Goal: Contribute content: Contribute content

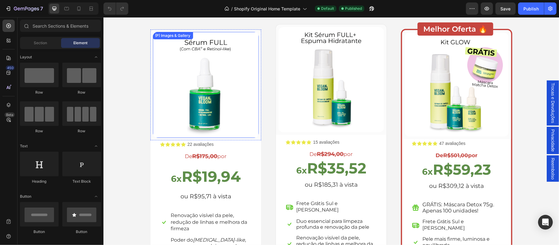
scroll to position [1053, 0]
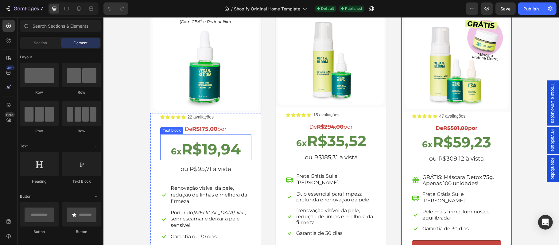
click at [212, 150] on strong "R$19,94" at bounding box center [210, 149] width 59 height 18
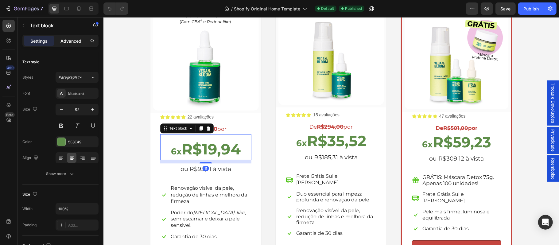
click at [67, 40] on p "Advanced" at bounding box center [70, 41] width 21 height 6
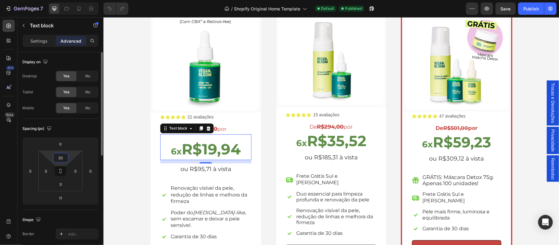
click at [64, 159] on input "20" at bounding box center [61, 157] width 12 height 9
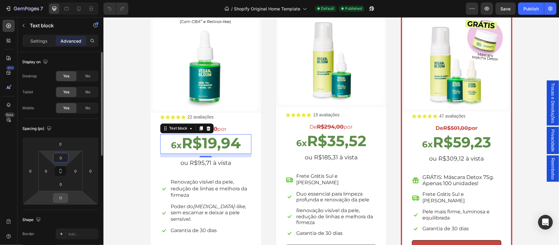
type input "0"
click at [65, 198] on input "11" at bounding box center [60, 197] width 12 height 9
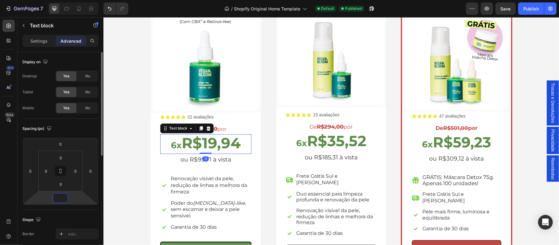
type input "0"
click at [155, 165] on div "Icon Icon Icon Icon Icon Icon List 22 avaliações Text Block Row De R$175,00 por…" at bounding box center [205, 188] width 111 height 151
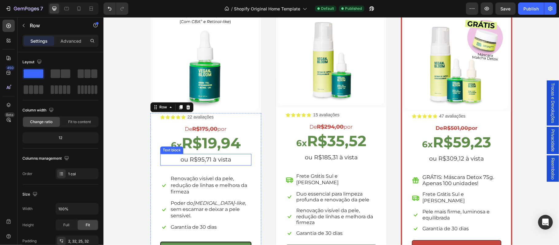
click at [206, 164] on p "ou R$95,71 à vista" at bounding box center [206, 159] width 90 height 10
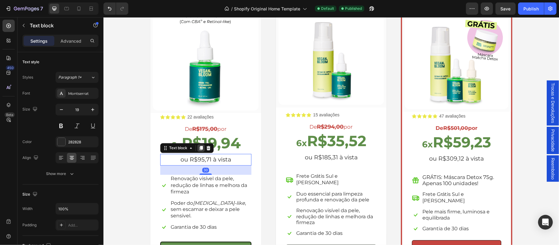
click at [198, 147] on icon at bounding box center [200, 147] width 5 height 5
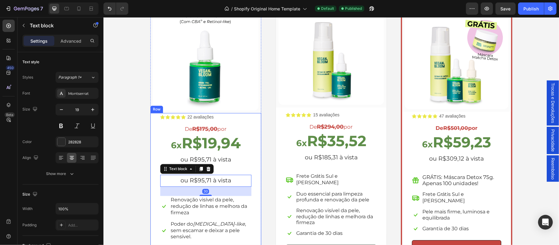
click at [225, 169] on div "Icon Icon Icon Icon Icon Icon List 22 avaliações Text Block Row De R$175,00 por…" at bounding box center [205, 195] width 91 height 164
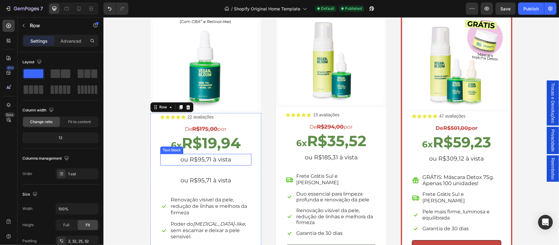
click at [216, 159] on p "ou R$95,71 à vista" at bounding box center [206, 159] width 90 height 10
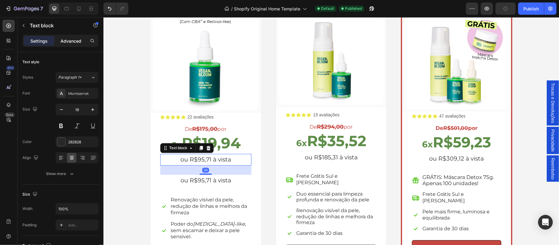
click at [74, 41] on p "Advanced" at bounding box center [70, 41] width 21 height 6
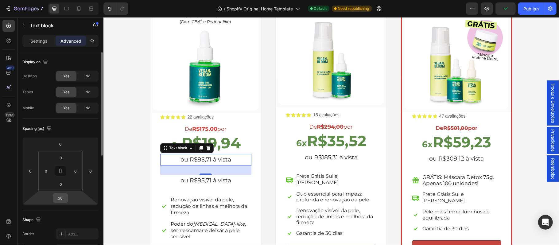
click at [62, 195] on input "30" at bounding box center [60, 197] width 12 height 9
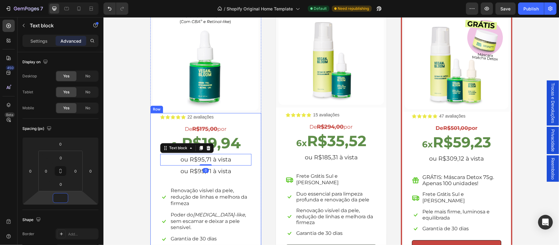
click at [212, 171] on p "ou R$95,71 à vista" at bounding box center [206, 171] width 90 height 10
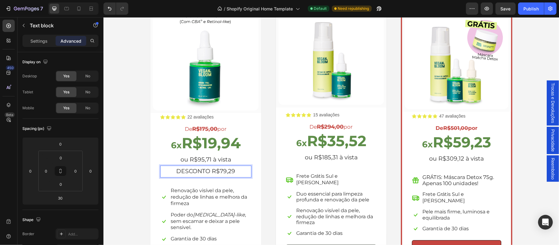
click at [212, 171] on p "DESCONTO R$79,29" at bounding box center [206, 171] width 90 height 10
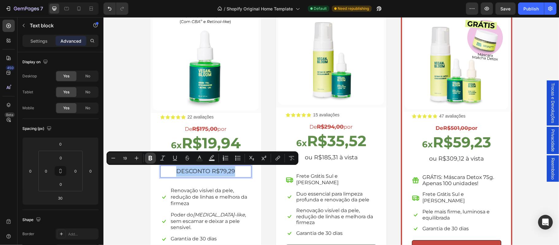
click at [149, 159] on icon "Editor contextual toolbar" at bounding box center [151, 158] width 4 height 5
click at [344, 170] on div "Icon Icon Icon Icon Icon Icon List 15 avaliações Text Block Row De R$294,00 por…" at bounding box center [331, 183] width 91 height 151
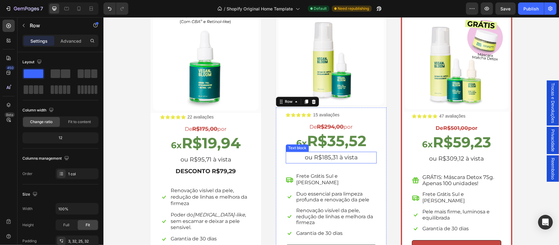
click at [342, 159] on p "ou R$185,31 à vista" at bounding box center [331, 157] width 90 height 10
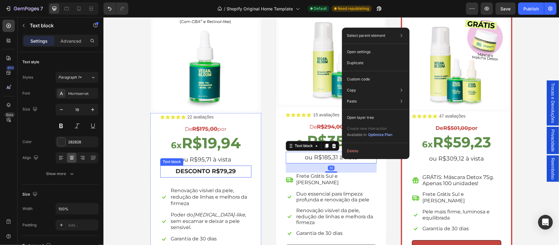
click at [202, 173] on strong "DESCONTO R$79,29" at bounding box center [205, 170] width 60 height 7
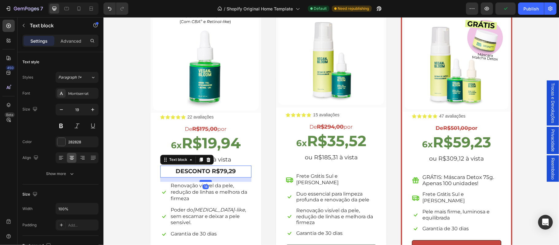
drag, startPoint x: 201, startPoint y: 185, endPoint x: 200, endPoint y: 181, distance: 5.1
click at [200, 181] on div at bounding box center [205, 181] width 12 height 2
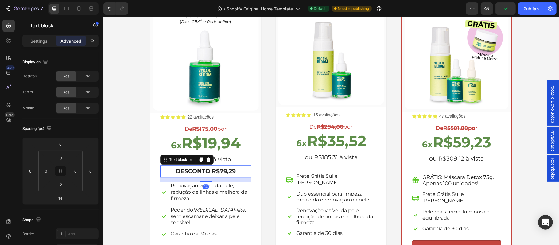
click at [311, 166] on div "Icon Icon Icon Icon Icon Icon List 15 avaliações Text Block Row De R$294,00 por…" at bounding box center [331, 183] width 91 height 151
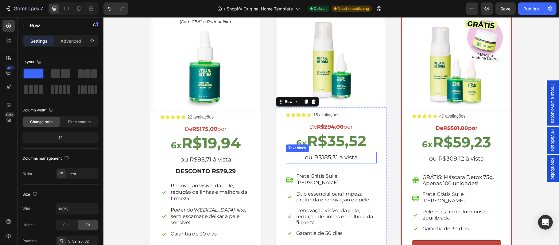
click at [342, 157] on p "ou R$185,31 à vista" at bounding box center [331, 157] width 90 height 10
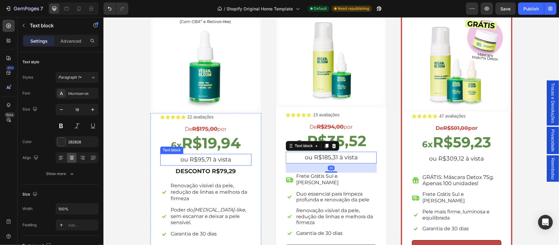
click at [193, 160] on p "ou R$95,71 à vista" at bounding box center [206, 159] width 90 height 10
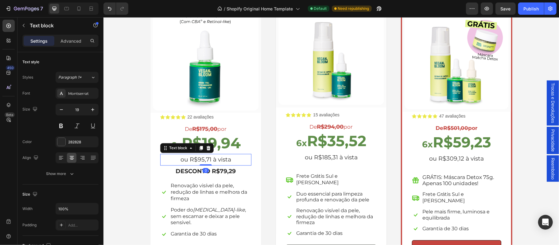
drag, startPoint x: 203, startPoint y: 164, endPoint x: 202, endPoint y: 160, distance: 4.2
click at [202, 160] on div "ou R$95,71 à vista Text block 0" at bounding box center [205, 159] width 91 height 12
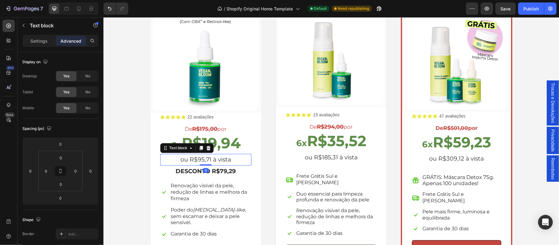
click at [219, 162] on p "ou R$95,71 à vista" at bounding box center [206, 159] width 90 height 10
click at [31, 41] on p "Settings" at bounding box center [38, 41] width 17 height 6
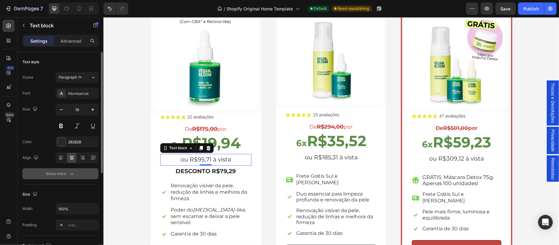
scroll to position [54, 0]
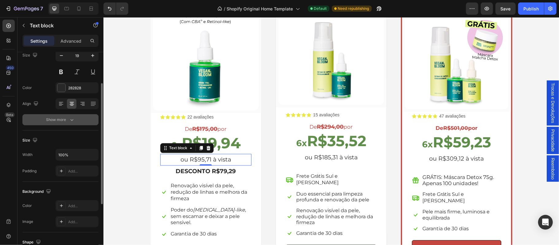
click at [59, 119] on div "Show more" at bounding box center [60, 120] width 29 height 6
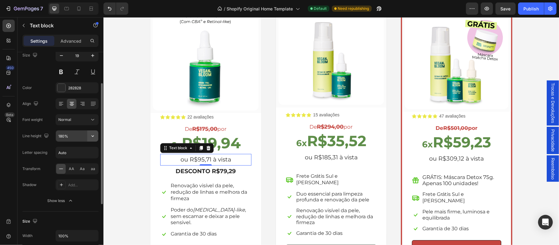
click at [92, 137] on icon "button" at bounding box center [92, 136] width 2 height 2
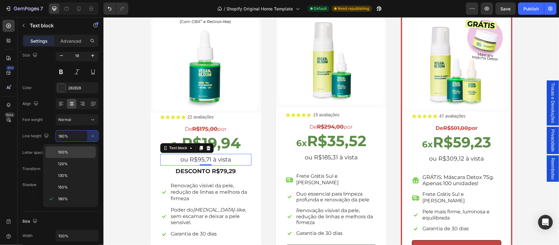
click at [82, 151] on p "100%" at bounding box center [75, 153] width 35 height 6
type input "100%"
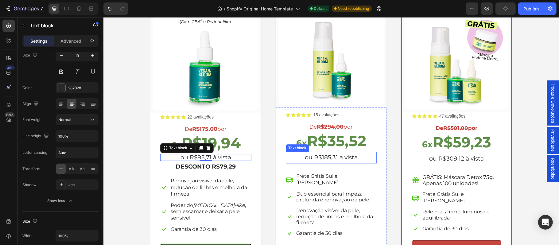
click at [355, 161] on p "ou R$185,31 à vista" at bounding box center [331, 157] width 90 height 10
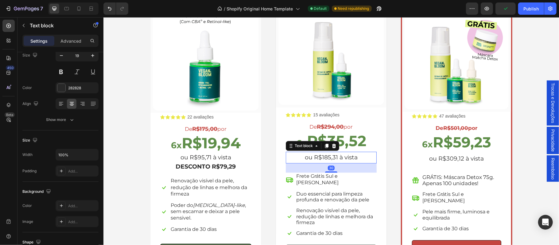
click at [339, 159] on p "ou R$185,31 à vista" at bounding box center [331, 157] width 90 height 10
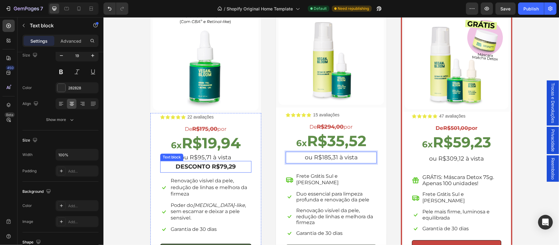
click at [205, 165] on strong "DESCONTO R$79,29" at bounding box center [205, 166] width 60 height 7
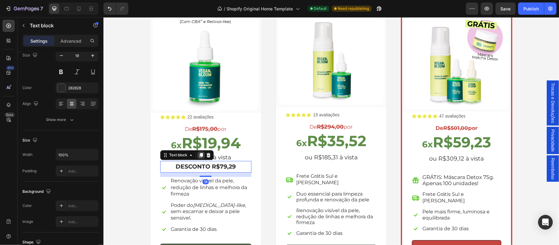
click at [199, 154] on icon at bounding box center [200, 155] width 3 height 4
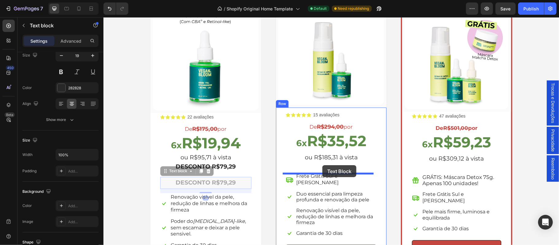
drag, startPoint x: 205, startPoint y: 181, endPoint x: 322, endPoint y: 165, distance: 118.0
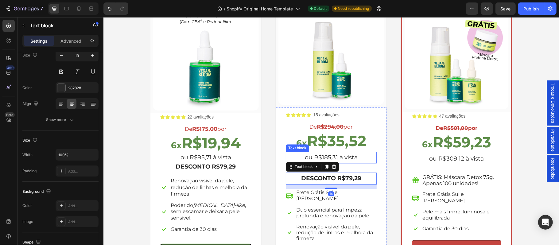
click at [351, 162] on p "ou R$185,31 à vista" at bounding box center [331, 157] width 90 height 10
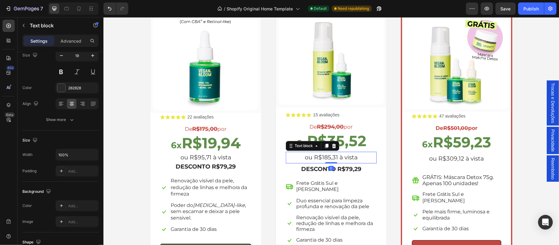
drag, startPoint x: 331, startPoint y: 171, endPoint x: 331, endPoint y: 156, distance: 15.3
click at [331, 156] on div "ou R$185,31 à vista Text block 0" at bounding box center [331, 157] width 91 height 12
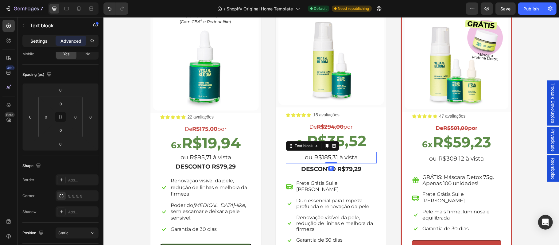
click at [35, 39] on p "Settings" at bounding box center [38, 41] width 17 height 6
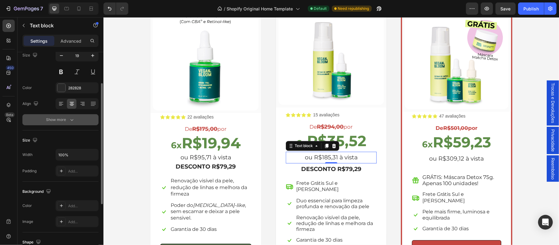
click at [62, 122] on div "Show more" at bounding box center [60, 120] width 29 height 6
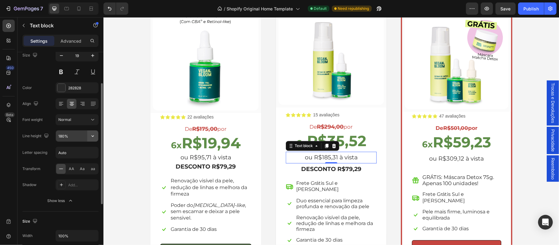
click at [92, 136] on icon "button" at bounding box center [93, 136] width 6 height 6
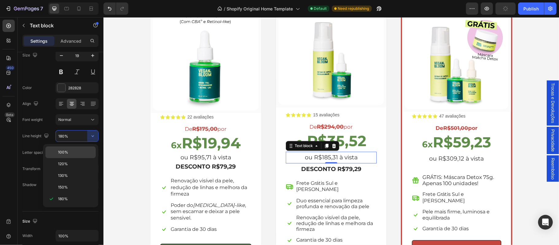
drag, startPoint x: 73, startPoint y: 152, endPoint x: 270, endPoint y: 164, distance: 197.8
click at [73, 152] on p "100%" at bounding box center [75, 153] width 35 height 6
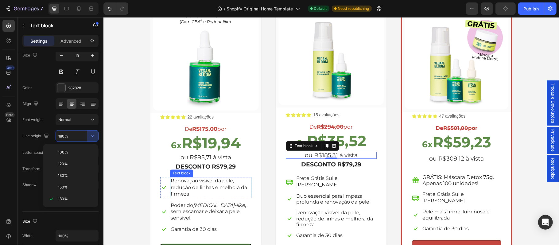
type input "100%"
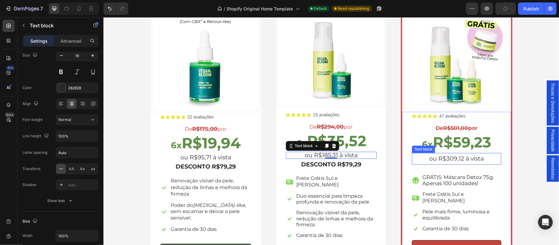
click at [443, 163] on p "ou R$309,12 à vista" at bounding box center [456, 158] width 88 height 10
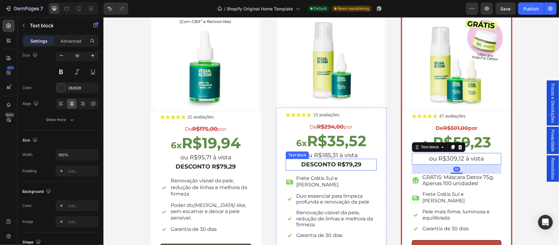
click at [347, 165] on strong "DESCONTO R$79,29" at bounding box center [331, 164] width 60 height 7
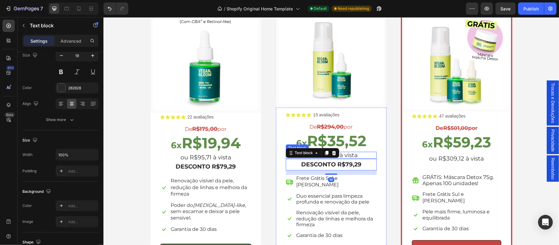
click at [352, 155] on p "ou R$185,31 à vista" at bounding box center [331, 155] width 90 height 6
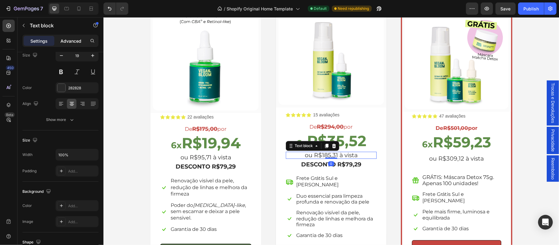
click at [78, 38] on p "Advanced" at bounding box center [70, 41] width 21 height 6
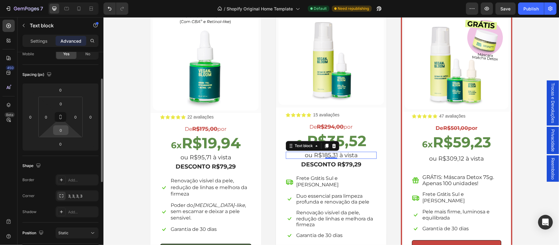
click at [63, 132] on input "0" at bounding box center [61, 130] width 12 height 9
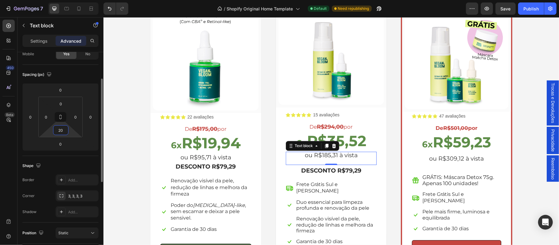
type input "2"
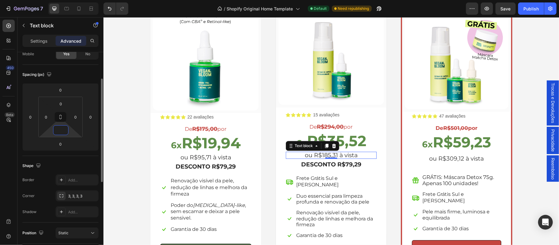
type input "8"
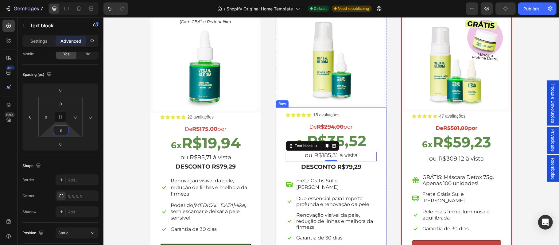
click at [295, 202] on div "Duo essencial para limpeza profunda e renovação da pele" at bounding box center [335, 201] width 81 height 13
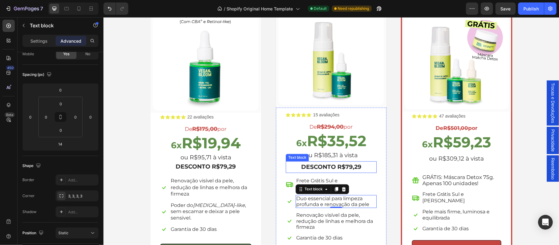
click at [325, 166] on strong "DESCONTO R$79,29" at bounding box center [331, 166] width 60 height 7
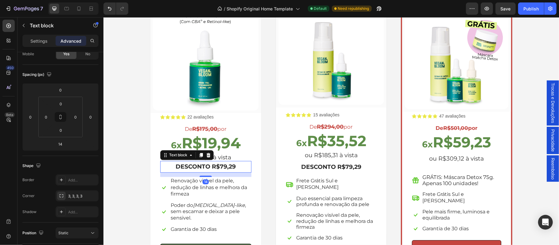
click at [214, 168] on strong "DESCONTO R$79,29" at bounding box center [205, 166] width 60 height 7
click at [226, 157] on p "ou R$95,71 à vista" at bounding box center [206, 157] width 90 height 6
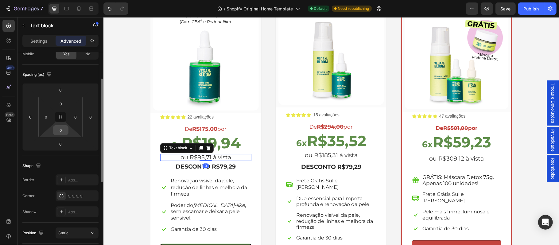
click at [64, 130] on input "0" at bounding box center [61, 130] width 12 height 9
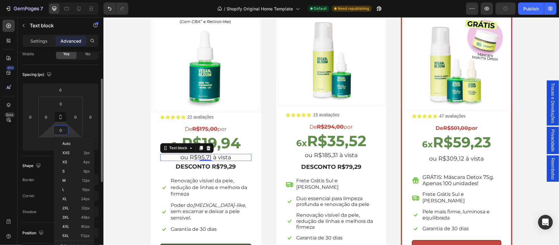
type input "8"
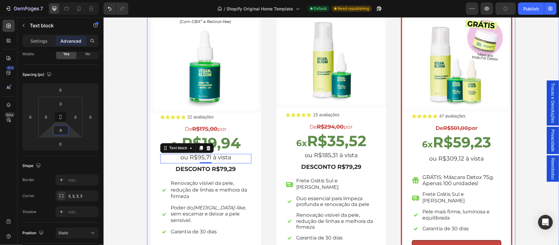
click at [390, 158] on div "(P) Images & Gallery Row Icon Icon Icon Icon Icon Icon List 22 avaliações Text …" at bounding box center [331, 134] width 368 height 276
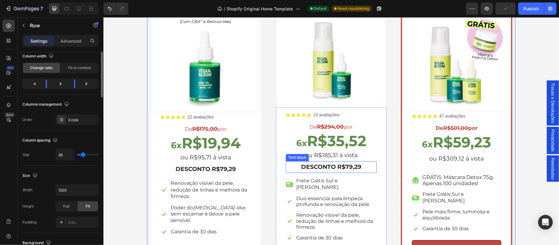
scroll to position [0, 0]
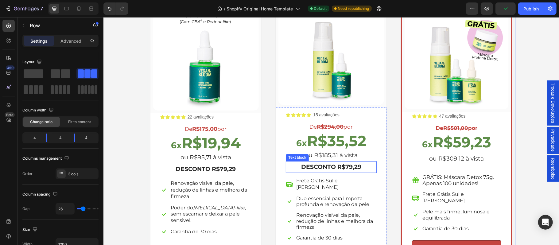
click at [334, 167] on strong "DESCONTO R$79,29" at bounding box center [331, 166] width 60 height 7
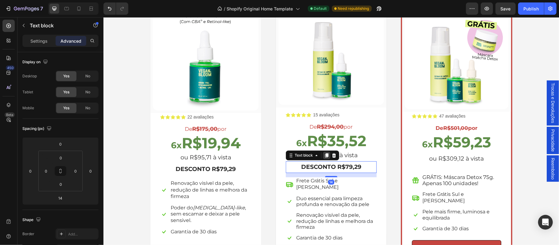
click at [325, 155] on icon at bounding box center [326, 155] width 5 height 5
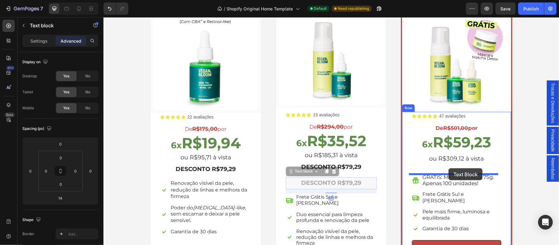
drag, startPoint x: 400, startPoint y: 176, endPoint x: 448, endPoint y: 168, distance: 49.2
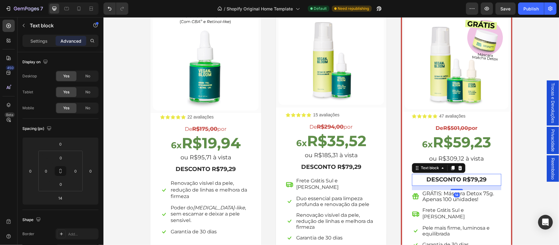
click at [478, 167] on div "Icon Icon Icon Icon Icon Icon List 47 avaliações Text Block Row De R$501,00 por…" at bounding box center [457, 191] width 90 height 158
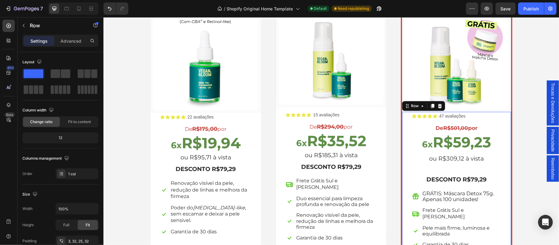
click at [450, 167] on div "Icon Icon Icon Icon Icon Icon List 47 avaliações Text Block Row De R$501,00 por…" at bounding box center [457, 191] width 90 height 158
click at [449, 160] on p "ou R$309,12 à vista" at bounding box center [456, 158] width 88 height 10
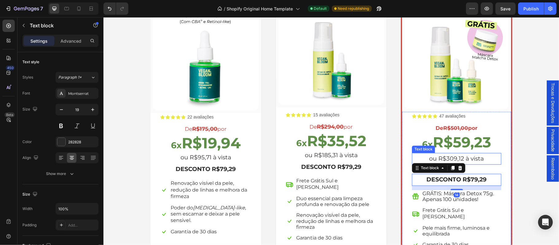
click at [468, 158] on p "ou R$309,12 à vista" at bounding box center [456, 158] width 88 height 10
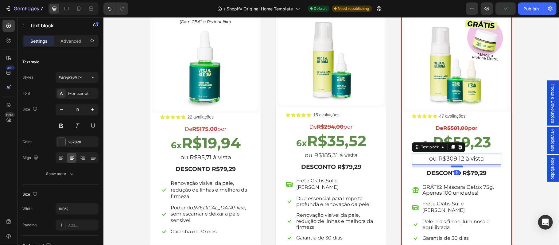
drag, startPoint x: 452, startPoint y: 172, endPoint x: 451, endPoint y: 165, distance: 6.6
click at [451, 165] on div at bounding box center [456, 166] width 12 height 2
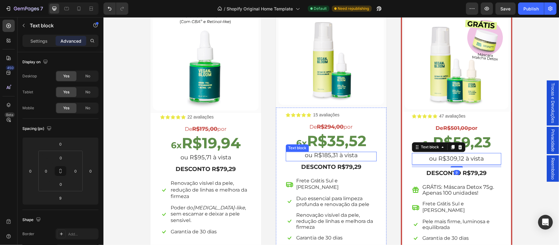
click at [352, 160] on div "ou R$185,31 à vista Text block" at bounding box center [331, 156] width 91 height 10
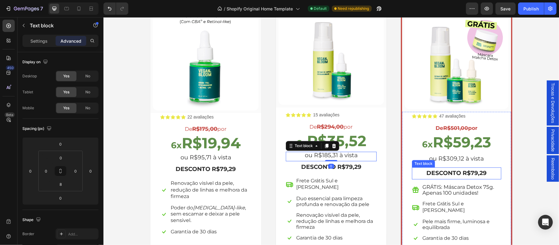
click at [444, 172] on strong "DESCONTO R$79,29" at bounding box center [456, 172] width 60 height 7
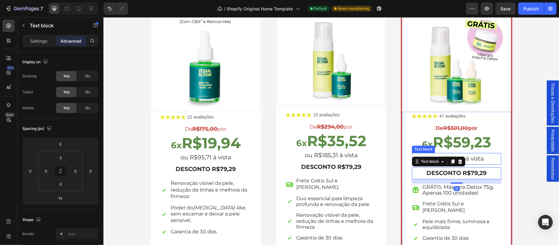
click at [480, 163] on p "ou R$309,12 à vista" at bounding box center [456, 158] width 88 height 10
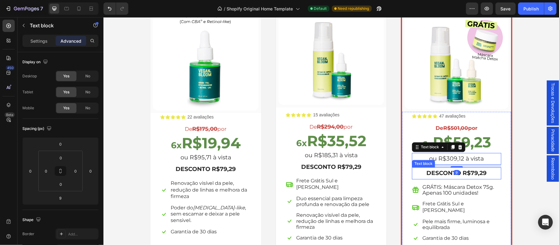
click at [478, 171] on strong "DESCONTO R$79,29" at bounding box center [456, 172] width 60 height 7
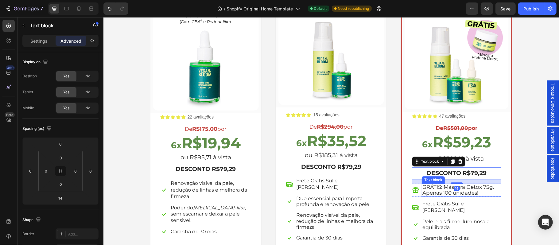
click at [481, 192] on p "GRÁTIS: Máscara Detox 75g. Apenas 100 unidades!" at bounding box center [461, 190] width 79 height 12
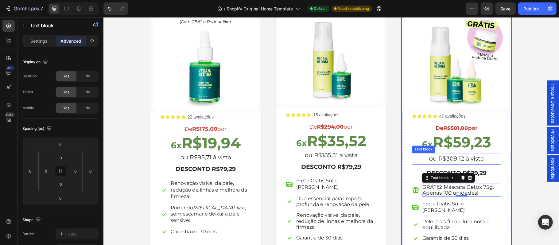
click at [475, 162] on p "ou R$309,12 à vista" at bounding box center [456, 158] width 88 height 10
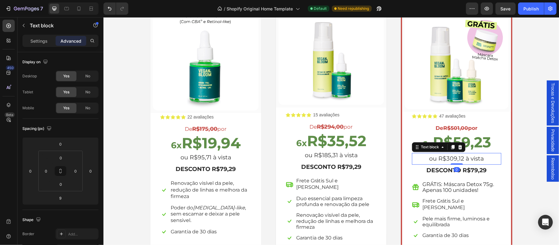
drag, startPoint x: 450, startPoint y: 166, endPoint x: 449, endPoint y: 160, distance: 6.5
click at [449, 160] on div "ou R$309,12 à vista Text block 0" at bounding box center [457, 159] width 90 height 12
type input "0"
click at [501, 174] on div "Icon Icon Icon Icon Icon Icon List 47 avaliações Text Block Row De R$501,00 por…" at bounding box center [456, 189] width 109 height 157
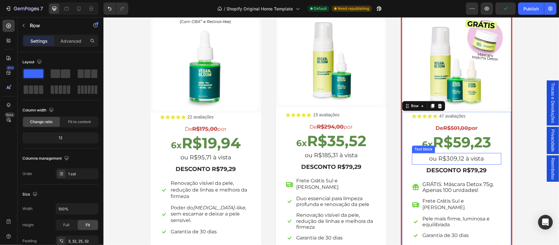
click at [459, 160] on p "ou R$309,12 à vista" at bounding box center [456, 158] width 88 height 10
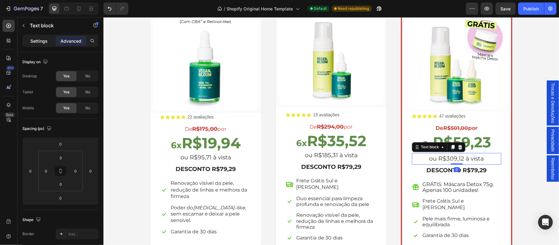
click at [37, 41] on p "Settings" at bounding box center [38, 41] width 17 height 6
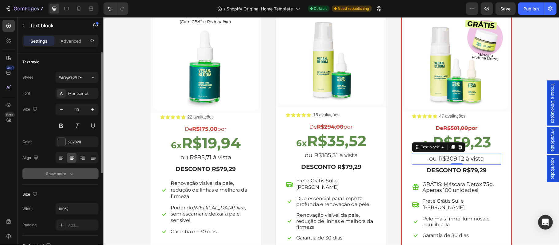
click at [64, 173] on div "Show more" at bounding box center [60, 174] width 29 height 6
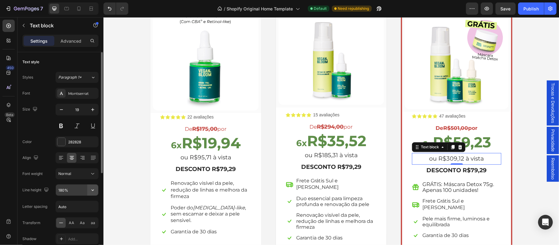
click at [93, 192] on icon "button" at bounding box center [93, 190] width 6 height 6
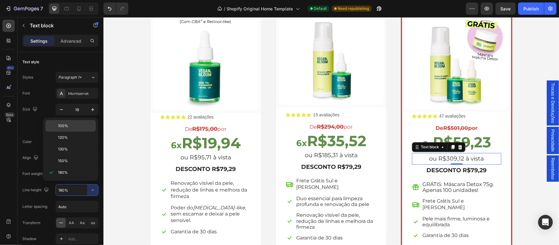
click at [69, 128] on p "100%" at bounding box center [75, 126] width 35 height 6
type input "100%"
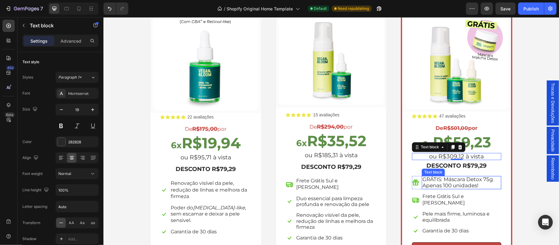
click at [454, 178] on span "GRÁTIS: Máscara Detox 75g. Apenas 100 unidades!" at bounding box center [458, 182] width 72 height 12
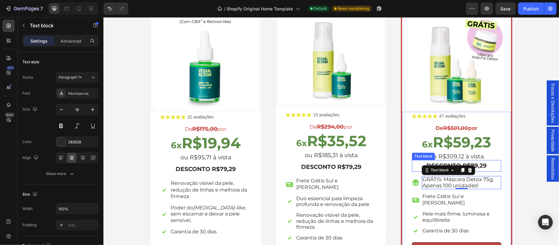
click at [476, 165] on strong "DESCONTO R$79,29" at bounding box center [456, 165] width 60 height 7
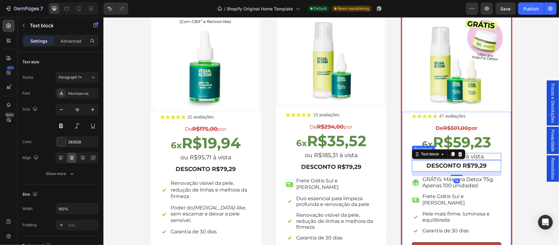
click at [476, 157] on p "ou R$309,12 à vista" at bounding box center [456, 156] width 88 height 6
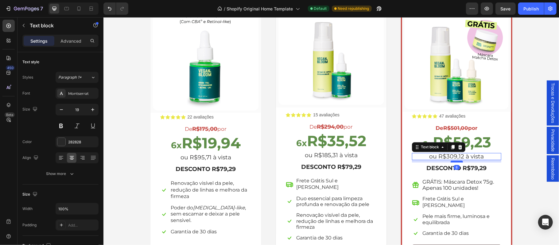
click at [452, 161] on div at bounding box center [456, 161] width 12 height 2
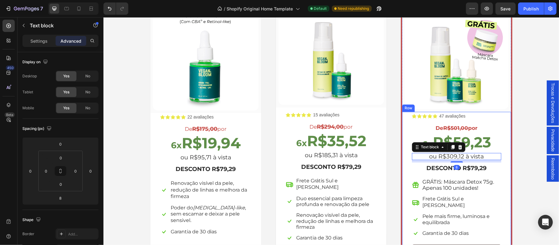
click at [497, 177] on div "Icon Icon Icon Icon Icon Icon List 47 avaliações Text Block Row De R$501,00 por…" at bounding box center [457, 185] width 90 height 146
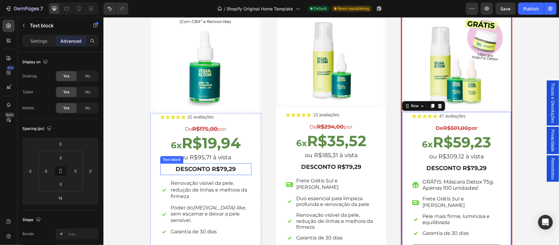
click at [195, 171] on strong "DESCONTO R$79,29" at bounding box center [205, 168] width 60 height 7
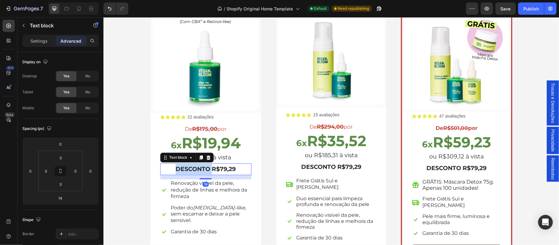
click at [195, 171] on strong "DESCONTO R$79,29" at bounding box center [205, 168] width 60 height 7
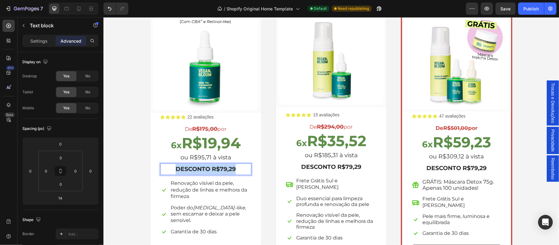
click at [195, 171] on strong "DESCONTO R$79,29" at bounding box center [205, 168] width 60 height 7
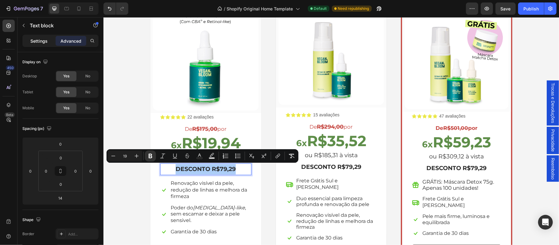
click at [36, 40] on p "Settings" at bounding box center [38, 41] width 17 height 6
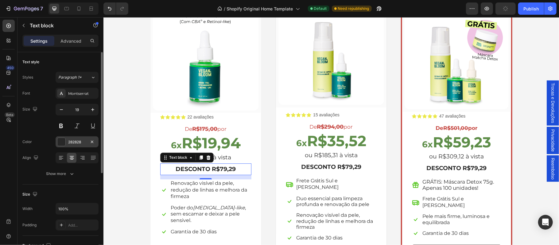
click at [76, 142] on div "282828" at bounding box center [77, 142] width 18 height 6
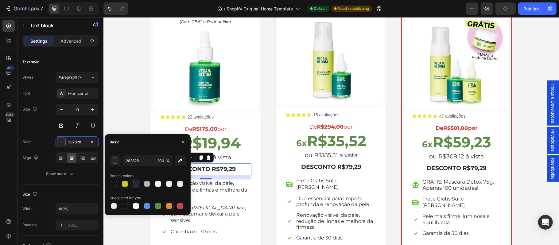
click at [166, 205] on div at bounding box center [169, 206] width 6 height 6
type input "E4893A"
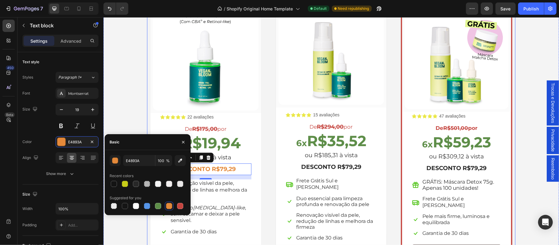
click at [261, 205] on div "(P) Images & Gallery Row Icon Icon Icon Icon Icon Icon List 22 avaliações Text …" at bounding box center [206, 134] width 118 height 276
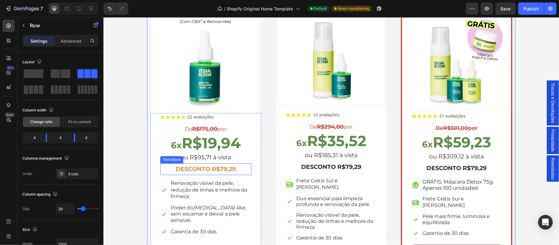
click at [224, 169] on strong "DESCONTO R$79,29" at bounding box center [205, 168] width 60 height 7
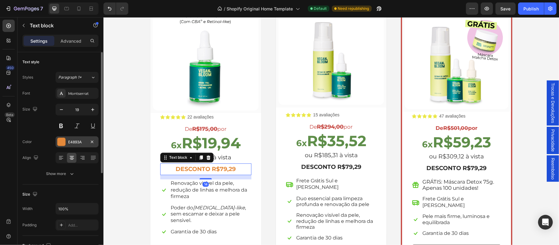
click at [58, 146] on div at bounding box center [61, 142] width 9 height 9
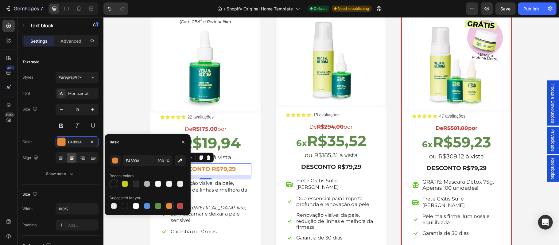
click at [115, 182] on div at bounding box center [114, 184] width 6 height 6
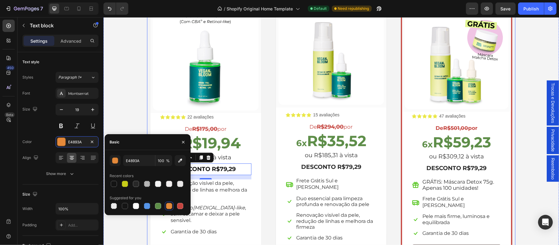
type input "141414"
click at [259, 183] on div "(P) Images & Gallery Row Icon Icon Icon Icon Icon Icon List 22 avaliações Text …" at bounding box center [206, 134] width 118 height 276
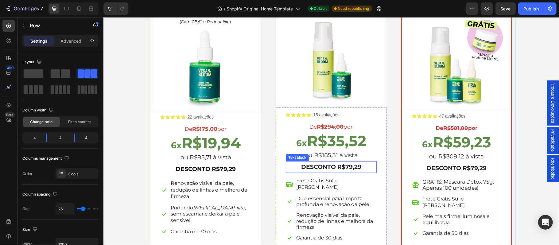
click at [320, 172] on p "DESCONTO R$79,29" at bounding box center [331, 166] width 90 height 10
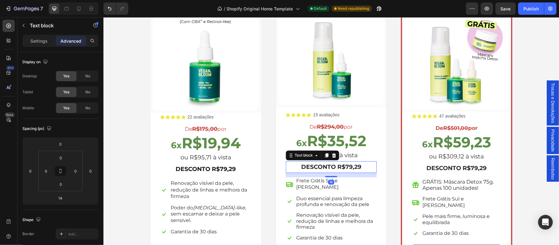
click at [315, 169] on strong "DESCONTO R$79,29" at bounding box center [331, 166] width 60 height 7
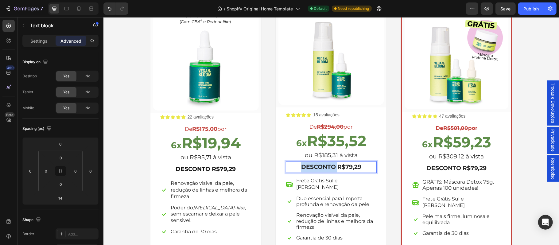
click at [315, 169] on strong "DESCONTO R$79,29" at bounding box center [331, 166] width 60 height 7
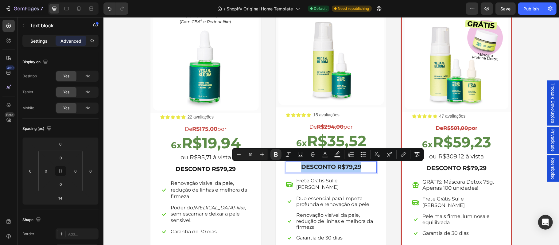
click at [31, 42] on p "Settings" at bounding box center [38, 41] width 17 height 6
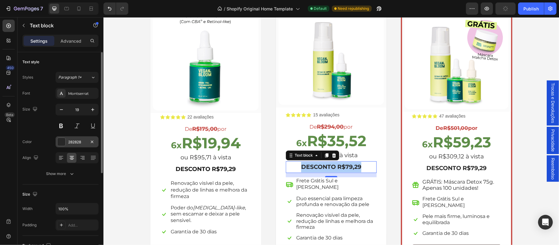
click at [61, 142] on div at bounding box center [61, 142] width 8 height 8
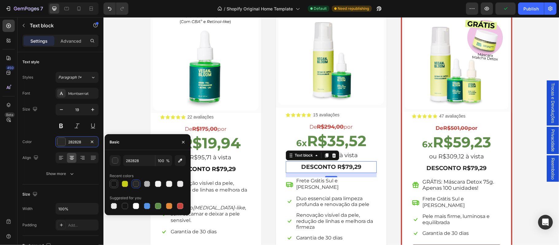
drag, startPoint x: 112, startPoint y: 184, endPoint x: 328, endPoint y: 166, distance: 217.5
click at [112, 184] on div at bounding box center [114, 184] width 6 height 6
type input "141414"
click at [441, 168] on strong "DESCONTO R$79,29" at bounding box center [456, 167] width 60 height 7
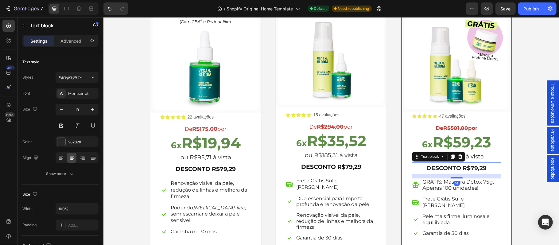
click at [456, 168] on strong "DESCONTO R$79,29" at bounding box center [456, 167] width 60 height 7
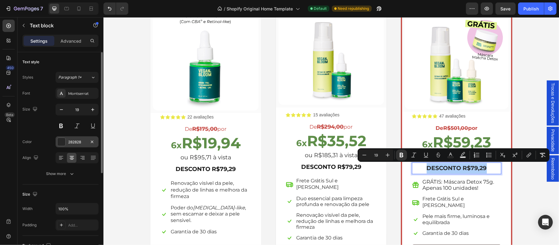
click at [72, 144] on div "282828" at bounding box center [77, 142] width 18 height 6
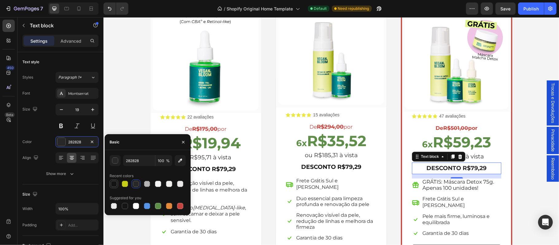
click at [113, 182] on div at bounding box center [114, 184] width 6 height 6
type input "141414"
click at [265, 172] on div "(P) Images & Gallery Row Icon Icon Icon Icon Icon Icon List 22 avaliações Text …" at bounding box center [331, 134] width 368 height 276
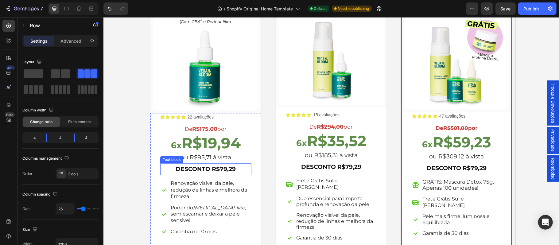
click at [219, 171] on strong "DESCONTO R$79,29" at bounding box center [205, 168] width 60 height 7
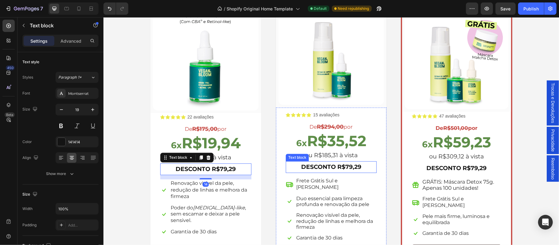
click at [356, 168] on strong "DESCONTO R$79,29" at bounding box center [331, 166] width 60 height 7
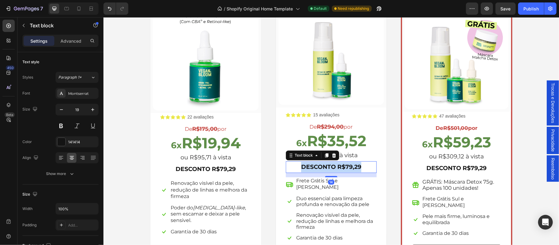
click at [356, 168] on strong "DESCONTO R$79,29" at bounding box center [331, 166] width 60 height 7
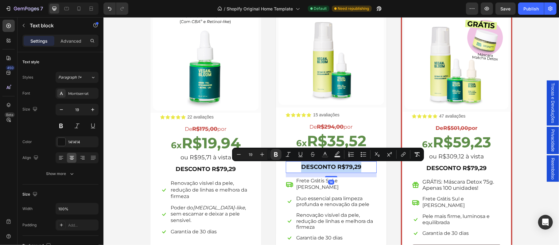
click at [356, 168] on strong "DESCONTO R$79,29" at bounding box center [331, 166] width 60 height 7
click at [357, 168] on strong "DESCONTO R$79,29" at bounding box center [331, 166] width 60 height 7
click at [354, 167] on strong "DESCONTO R$79,29" at bounding box center [331, 166] width 60 height 7
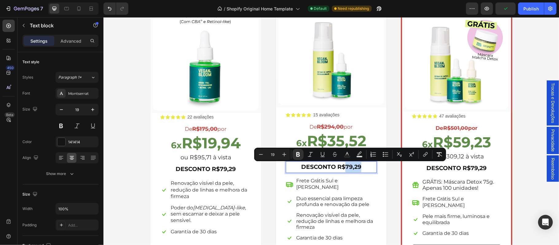
drag, startPoint x: 348, startPoint y: 167, endPoint x: 359, endPoint y: 167, distance: 10.7
click at [359, 167] on p "DESCONTO R$79,29" at bounding box center [331, 166] width 90 height 10
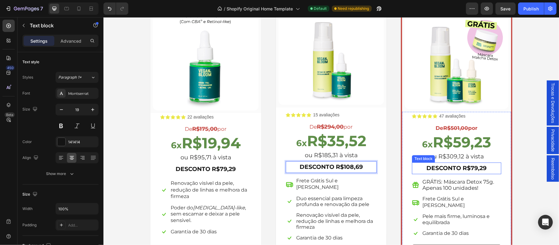
click at [470, 167] on strong "DESCONTO R$79,29" at bounding box center [456, 167] width 60 height 7
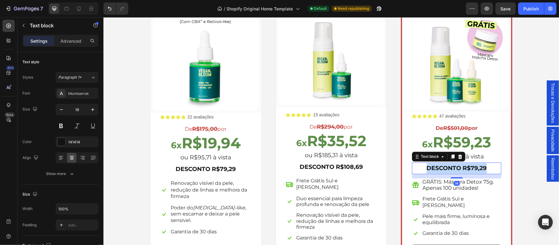
click at [470, 167] on strong "DESCONTO R$79,29" at bounding box center [456, 167] width 60 height 7
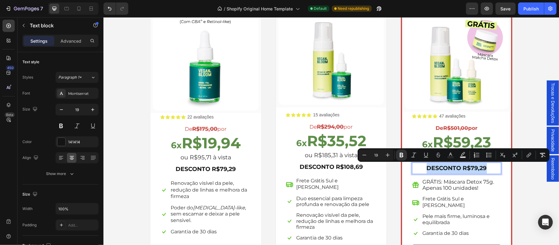
click at [470, 167] on strong "DESCONTO R$79,29" at bounding box center [456, 167] width 60 height 7
click at [483, 168] on strong "DESCONTO R$79,29" at bounding box center [456, 167] width 60 height 7
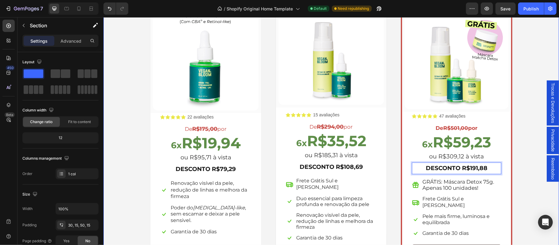
click at [517, 173] on div "Escolha a sua oferta 🔥 Heading *Ofertas válidas enquanto durarem os estoques. T…" at bounding box center [331, 113] width 446 height 318
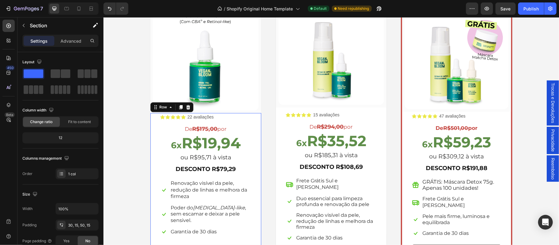
click at [256, 125] on div "Icon Icon Icon Icon Icon Icon List 22 avaliações Text Block Row De R$175,00 por…" at bounding box center [205, 190] width 111 height 155
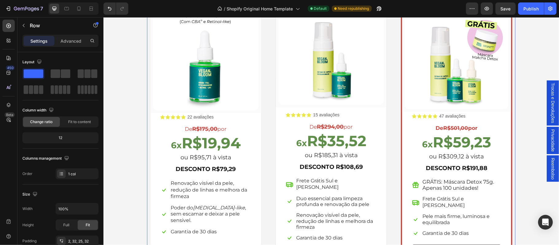
click at [261, 114] on div "(P) Images & Gallery Row Icon Icon Icon Icon Icon Icon List 22 avaliações Text …" at bounding box center [331, 134] width 368 height 276
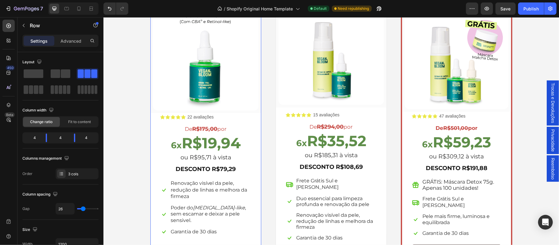
click at [258, 108] on div "(P) Images & Gallery Row Icon Icon Icon Icon Icon Icon List 22 avaliações Text …" at bounding box center [206, 134] width 112 height 267
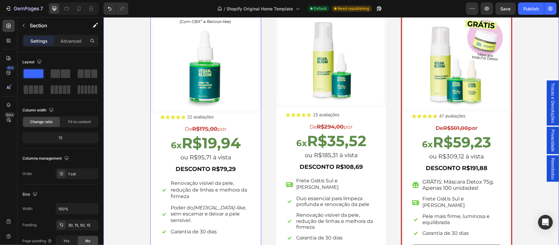
click at [137, 118] on div "Escolha a sua oferta 🔥 Heading *Ofertas válidas enquanto durarem os estoques. T…" at bounding box center [331, 113] width 446 height 318
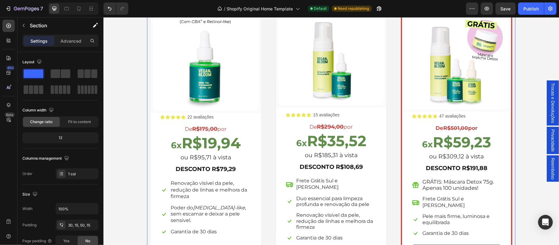
click at [268, 116] on div "(P) Images & Gallery Row Icon Icon Icon Icon Icon Icon List 22 avaliações Text …" at bounding box center [331, 134] width 368 height 276
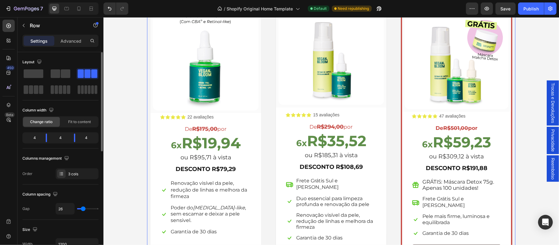
type input "29"
type input "53"
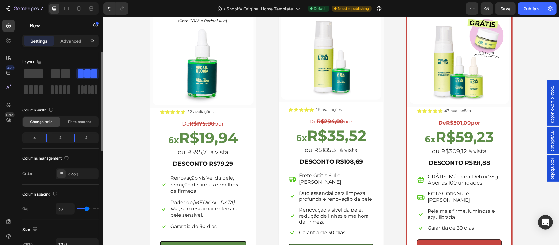
type input "29"
type input "2"
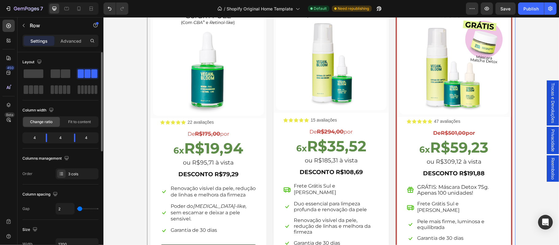
type input "0"
drag, startPoint x: 87, startPoint y: 211, endPoint x: 336, endPoint y: 151, distance: 256.2
type input "0"
click at [77, 209] on input "range" at bounding box center [87, 208] width 21 height 1
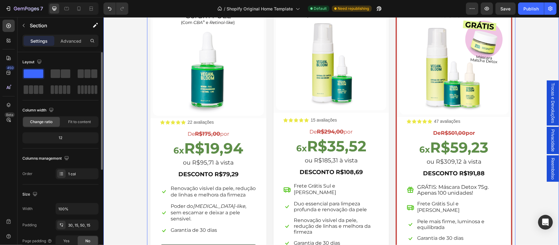
click at [527, 152] on div "Escolha a sua oferta 🔥 Heading *Ofertas válidas enquanto durarem os estoques. T…" at bounding box center [331, 115] width 446 height 323
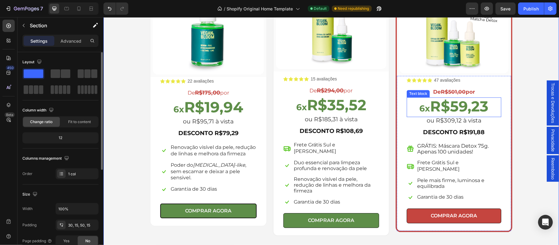
scroll to position [1121, 0]
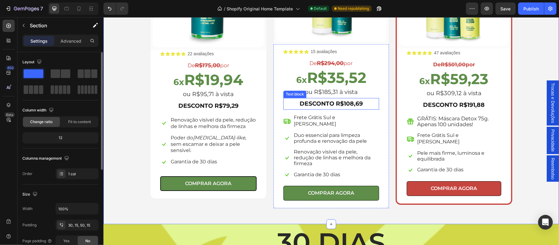
click at [322, 103] on strong "DESCONTO R$108,69" at bounding box center [330, 103] width 63 height 7
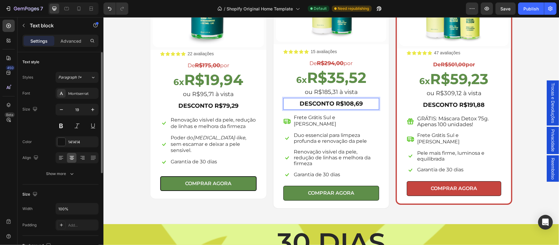
click at [331, 104] on strong "DESCONTO R$108,69" at bounding box center [330, 103] width 63 height 7
click at [518, 138] on div "Escolha a sua oferta 🔥 Heading *Ofertas válidas enquanto durarem os estoques. T…" at bounding box center [331, 46] width 446 height 323
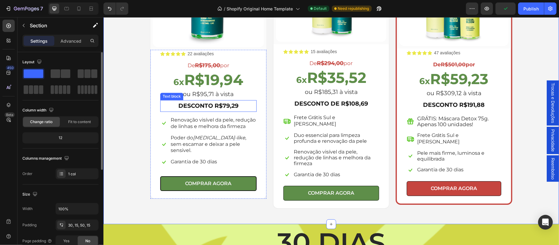
click at [219, 104] on strong "DESCONTO R$79,29" at bounding box center [208, 105] width 60 height 7
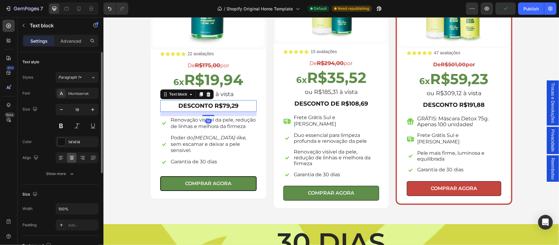
click at [210, 105] on strong "DESCONTO R$79,29" at bounding box center [208, 105] width 60 height 7
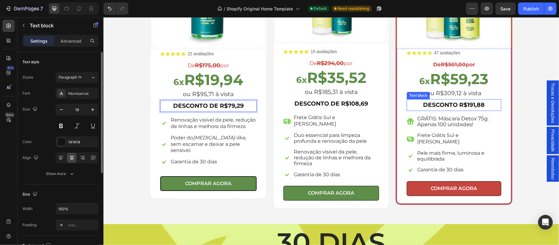
click at [471, 102] on strong "DESCONTO R$191,88" at bounding box center [454, 104] width 62 height 7
click at [454, 104] on strong "DESCONTO R$191,88" at bounding box center [454, 104] width 62 height 7
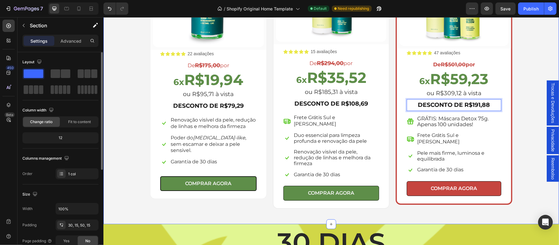
click at [531, 86] on div "Escolha a sua oferta 🔥 Heading *Ofertas válidas enquanto durarem os estoques. T…" at bounding box center [331, 46] width 446 height 323
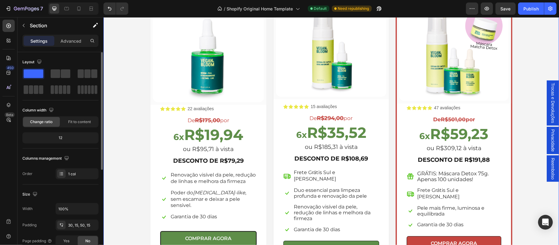
scroll to position [1094, 0]
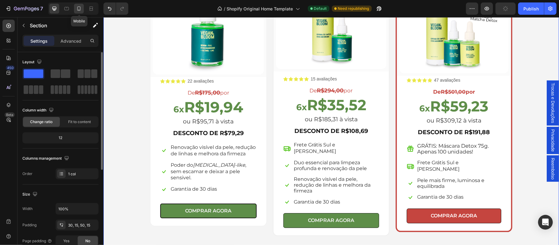
click at [80, 10] on icon at bounding box center [78, 8] width 3 height 4
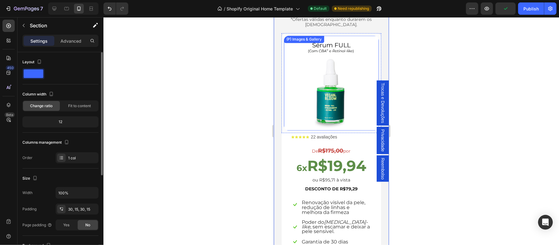
scroll to position [1069, 0]
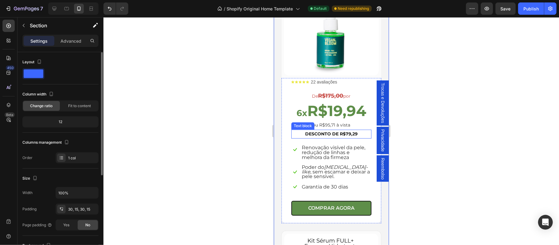
click at [330, 131] on strong "DESCONTO DE R$79,29" at bounding box center [331, 134] width 52 height 6
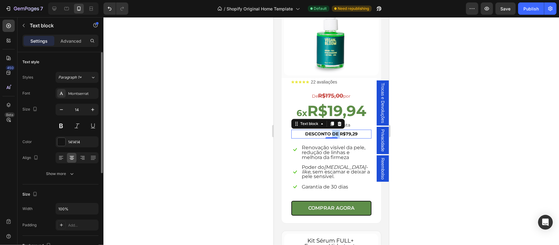
click at [329, 131] on strong "DESCONTO DE R$79,29" at bounding box center [331, 134] width 52 height 6
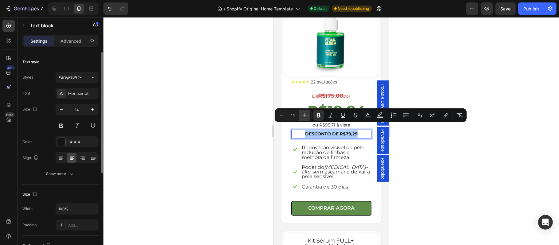
click at [306, 117] on icon "Editor contextual toolbar" at bounding box center [305, 115] width 6 height 6
type input "15"
click at [466, 170] on div at bounding box center [331, 131] width 456 height 228
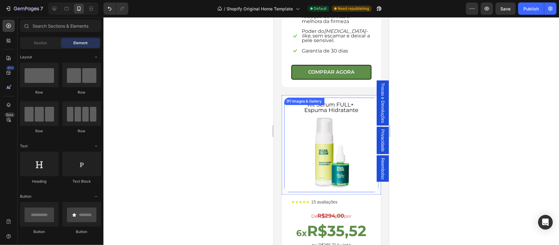
scroll to position [1273, 0]
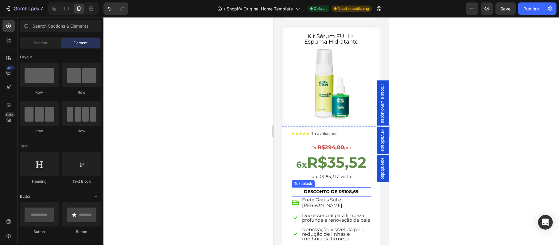
click at [341, 188] on strong "DESCONTO DE R$108,69" at bounding box center [331, 191] width 55 height 6
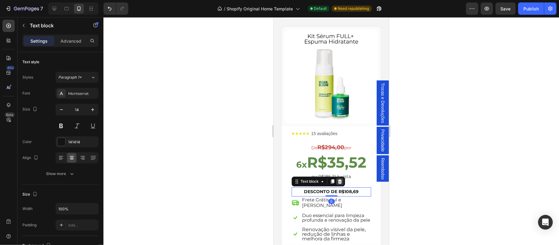
click at [340, 179] on icon at bounding box center [339, 181] width 4 height 4
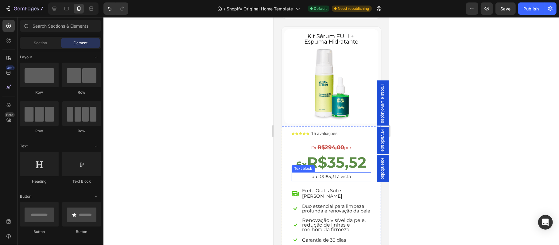
click at [352, 173] on p "ou R$185,31 à vista" at bounding box center [331, 177] width 79 height 8
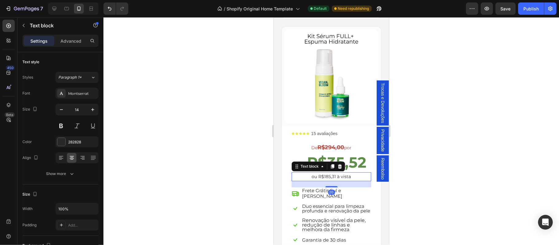
click at [353, 181] on div "20" at bounding box center [331, 184] width 80 height 6
click at [328, 185] on div at bounding box center [331, 186] width 12 height 2
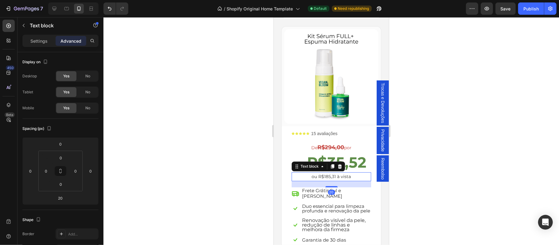
click at [508, 181] on div at bounding box center [331, 131] width 456 height 228
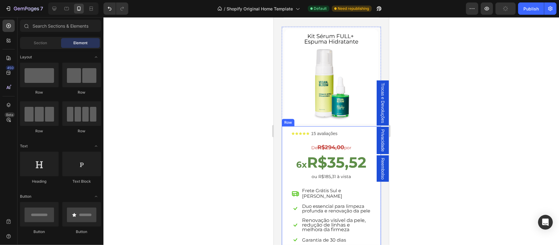
click at [334, 174] on div "Icon Icon Icon Icon Icon Icon List 15 avaliações Text Block Row De R$294,00 por…" at bounding box center [331, 196] width 80 height 139
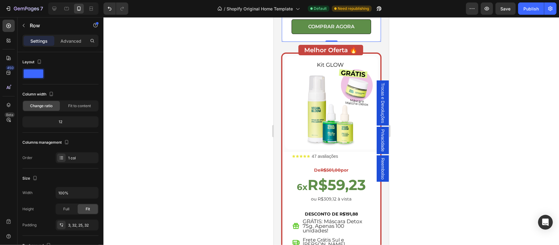
scroll to position [1560, 0]
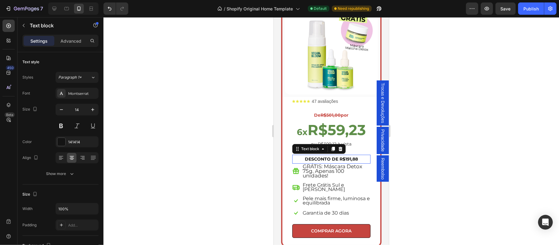
click at [332, 156] on strong "DESCONTO DE R$191,88" at bounding box center [331, 159] width 53 height 6
click at [348, 140] on p "ou R$309,12 à vista" at bounding box center [331, 144] width 77 height 8
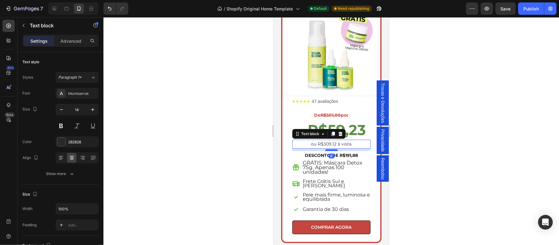
click at [330, 149] on div at bounding box center [331, 150] width 12 height 2
click at [421, 145] on div at bounding box center [331, 131] width 456 height 228
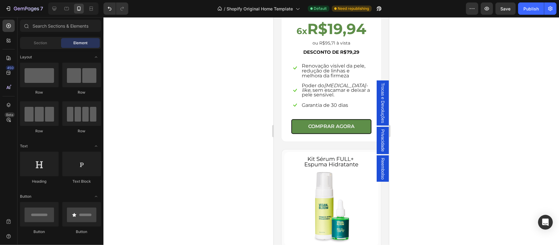
scroll to position [1082, 0]
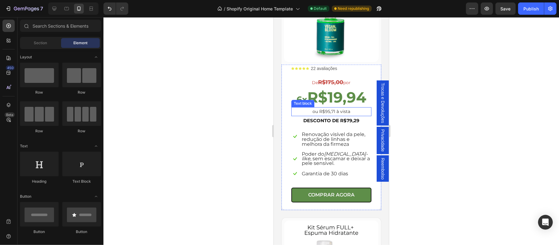
click at [338, 107] on p "ou R$95,71 à vista" at bounding box center [331, 111] width 79 height 8
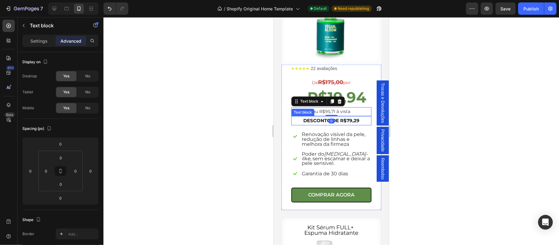
click at [340, 117] on strong "DESCONTO DE R$79,29" at bounding box center [331, 120] width 56 height 6
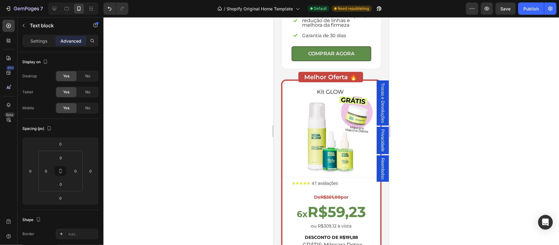
scroll to position [1546, 0]
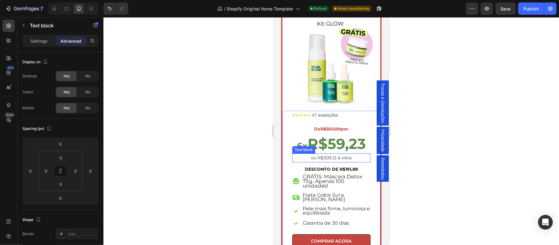
click at [339, 154] on p "ou R$309,12 à vista" at bounding box center [331, 158] width 77 height 8
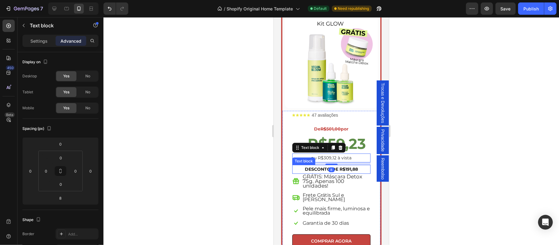
click at [340, 166] on strong "DESCONTO DE R$191,88" at bounding box center [331, 169] width 53 height 6
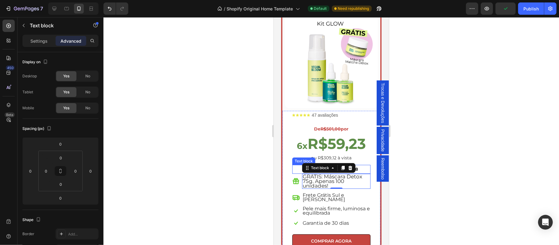
click at [359, 165] on p "DESCONTO DE R$191,88" at bounding box center [331, 169] width 77 height 8
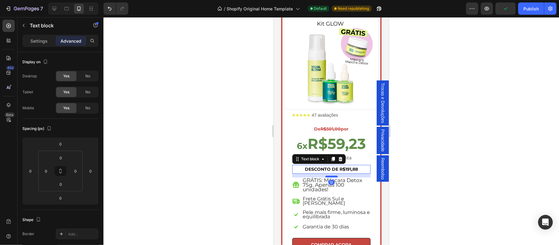
click at [330, 175] on div at bounding box center [331, 176] width 12 height 2
click at [428, 166] on div at bounding box center [331, 131] width 456 height 228
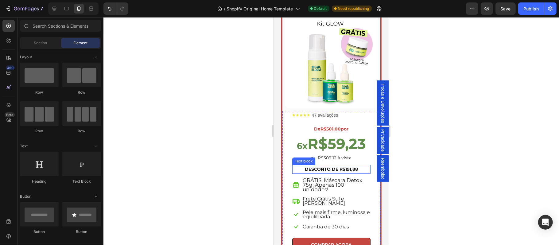
click at [335, 166] on strong "DESCONTO DE R$191,88" at bounding box center [331, 169] width 53 height 6
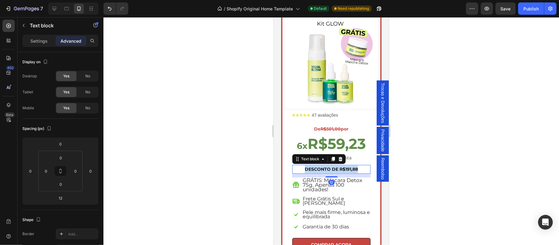
click at [335, 166] on strong "DESCONTO DE R$191,88" at bounding box center [331, 169] width 53 height 6
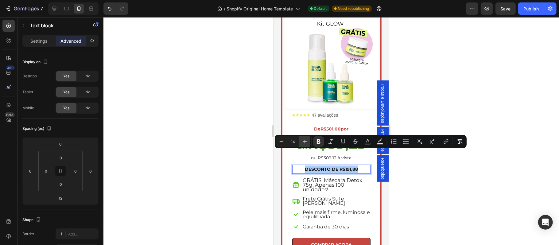
click at [304, 144] on icon "Editor contextual toolbar" at bounding box center [305, 141] width 6 height 6
type input "16"
click at [486, 154] on div at bounding box center [331, 131] width 456 height 228
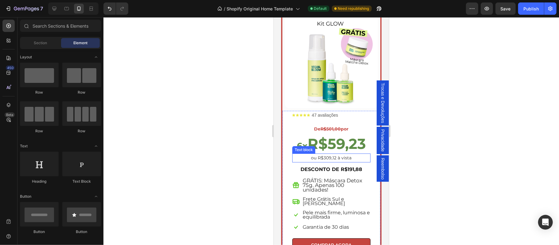
click at [345, 154] on p "ou R$309,12 à vista" at bounding box center [331, 158] width 77 height 8
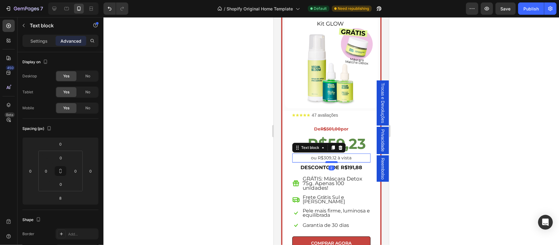
drag, startPoint x: 332, startPoint y: 148, endPoint x: 759, endPoint y: 157, distance: 426.8
click at [332, 161] on div at bounding box center [331, 162] width 12 height 2
type input "2"
click at [485, 140] on div at bounding box center [331, 131] width 456 height 228
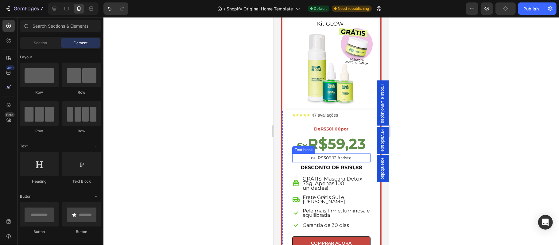
click at [345, 154] on p "ou R$309,12 à vista" at bounding box center [331, 158] width 77 height 8
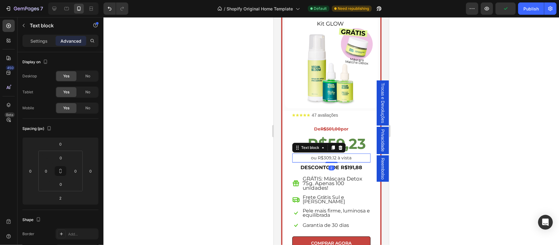
click at [325, 154] on p "ou R$309,12 à vista" at bounding box center [331, 158] width 77 height 8
click at [422, 152] on div at bounding box center [331, 131] width 456 height 228
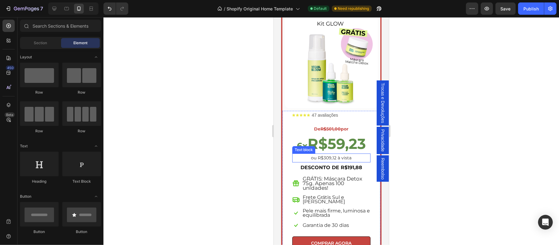
click at [335, 154] on p "ou R$309,12 à vista" at bounding box center [331, 158] width 77 height 8
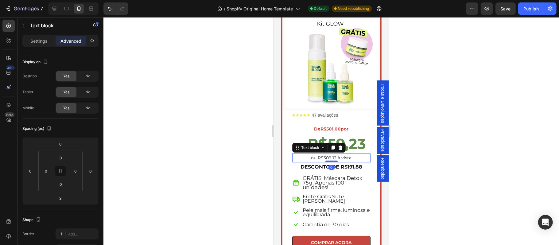
click at [328, 160] on div at bounding box center [331, 161] width 12 height 2
click at [488, 143] on div at bounding box center [331, 131] width 456 height 228
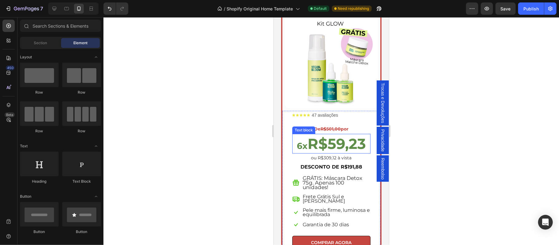
click at [338, 135] on strong "R$59,23" at bounding box center [336, 143] width 58 height 17
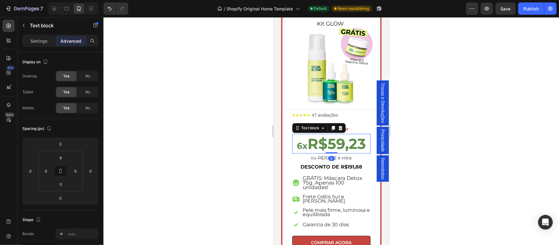
click at [325, 134] on div "6x R$59,23 Text block 0" at bounding box center [331, 144] width 79 height 20
click at [509, 128] on div at bounding box center [331, 131] width 456 height 228
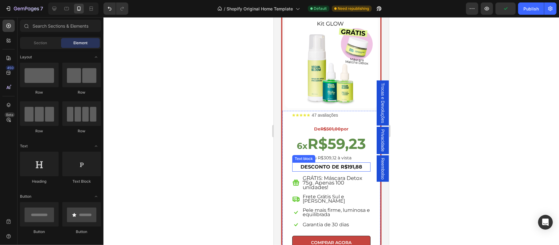
click at [342, 163] on p "DESCONTO DE R$191,88" at bounding box center [331, 167] width 77 height 8
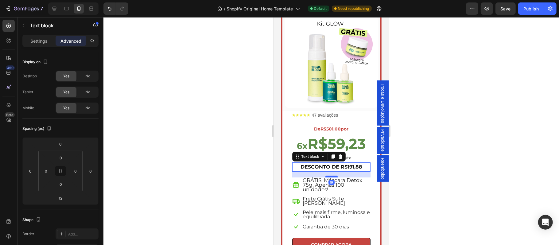
click at [330, 175] on div at bounding box center [331, 176] width 12 height 2
click at [471, 158] on div at bounding box center [331, 131] width 456 height 228
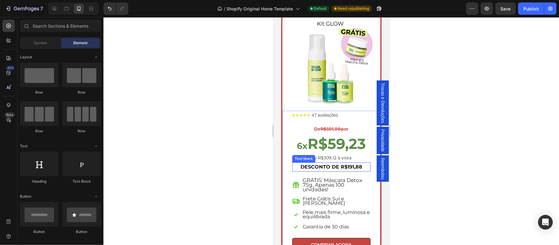
click at [326, 163] on p "DESCONTO DE R$191,88" at bounding box center [331, 167] width 77 height 8
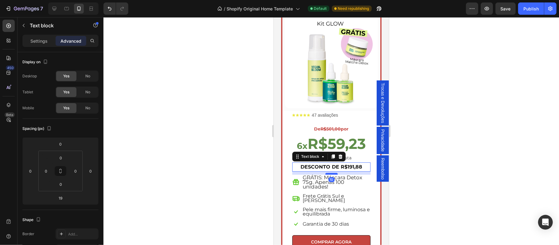
drag, startPoint x: 327, startPoint y: 161, endPoint x: 722, endPoint y: 170, distance: 394.6
click at [326, 173] on div at bounding box center [331, 174] width 12 height 2
type input "10"
click at [448, 153] on div at bounding box center [331, 131] width 456 height 228
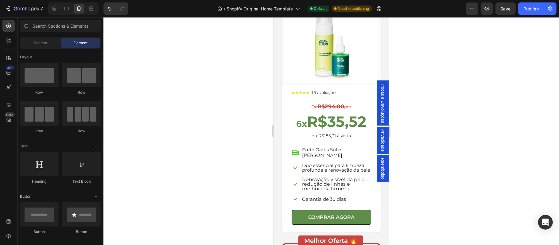
scroll to position [1273, 0]
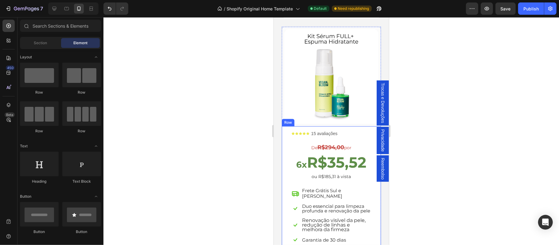
click at [322, 173] on div "Icon Icon Icon Icon Icon Icon List 15 avaliações Text Block Row De R$294,00 por…" at bounding box center [331, 196] width 80 height 139
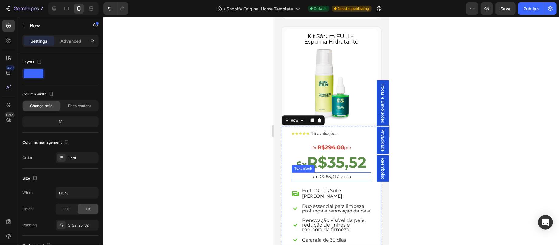
click at [324, 173] on p "ou R$185,31 à vista" at bounding box center [331, 177] width 79 height 8
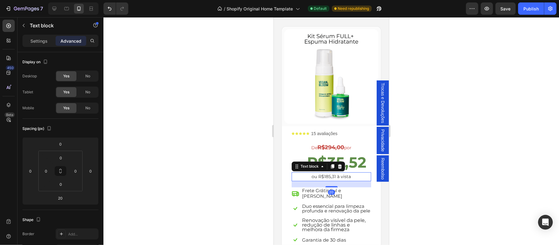
click at [206, 163] on div at bounding box center [331, 131] width 456 height 228
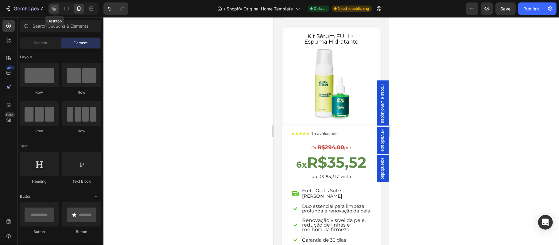
click at [53, 11] on icon at bounding box center [54, 9] width 6 height 6
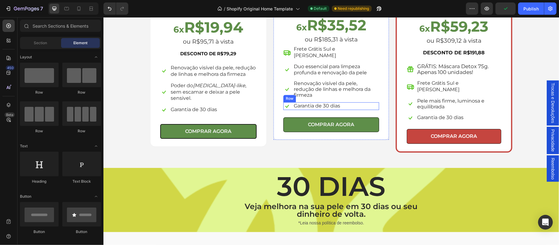
scroll to position [1065, 0]
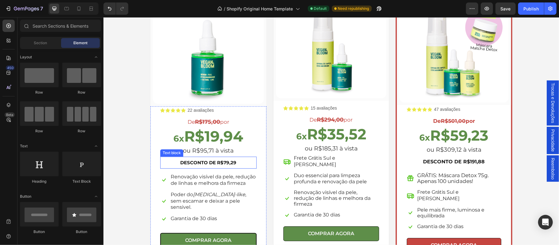
click at [214, 164] on strong "DESCONTO DE R$79,29" at bounding box center [208, 162] width 56 height 6
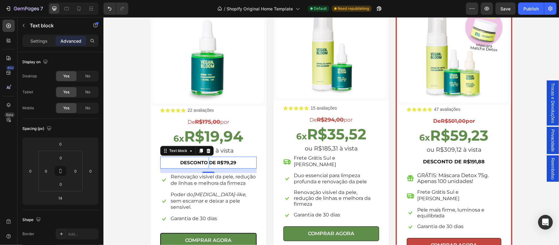
click at [203, 162] on strong "DESCONTO DE R$79,29" at bounding box center [208, 162] width 56 height 6
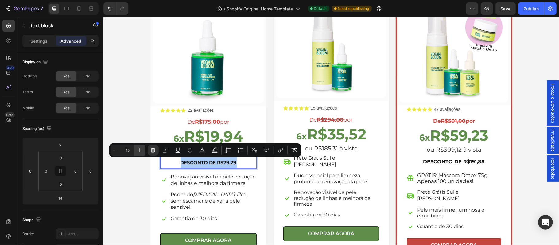
click at [139, 151] on icon "Editor contextual toolbar" at bounding box center [139, 150] width 6 height 6
type input "16"
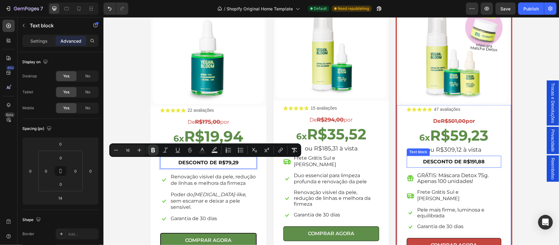
click at [463, 163] on strong "DESCONTO DE R$191,88" at bounding box center [454, 161] width 62 height 6
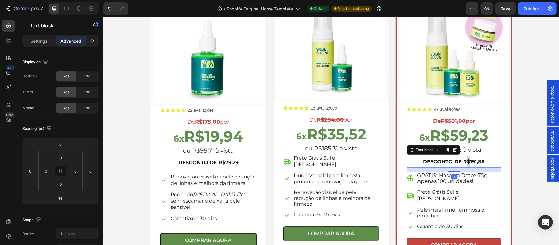
click at [462, 161] on strong "DESCONTO DE R$191,88" at bounding box center [454, 161] width 62 height 6
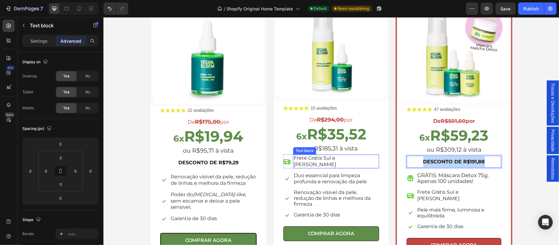
click at [315, 159] on p "Frete Grátis Sul e [PERSON_NAME]" at bounding box center [335, 161] width 85 height 13
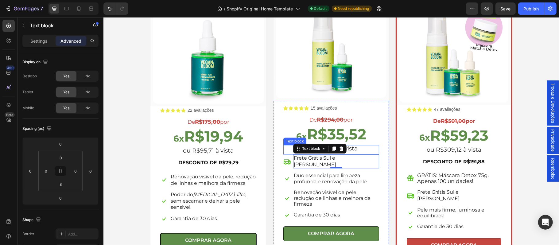
click at [351, 151] on p "ou R$185,31 à vista" at bounding box center [331, 148] width 95 height 6
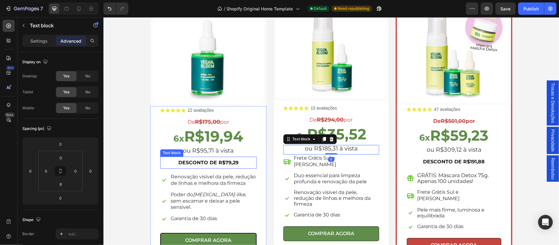
click at [214, 163] on strong "DESCONTO DE R$79,29" at bounding box center [208, 162] width 60 height 6
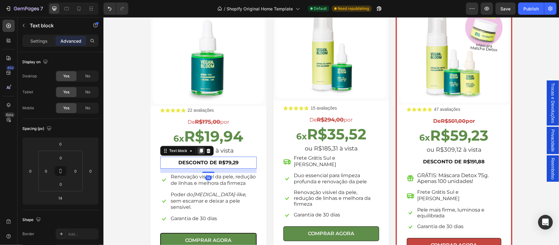
click at [198, 150] on icon at bounding box center [200, 150] width 5 height 5
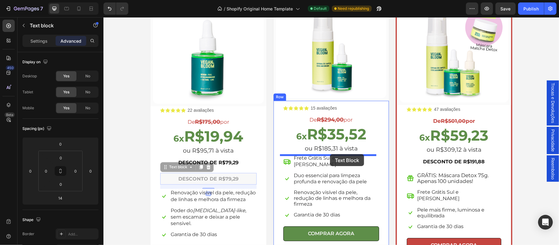
drag, startPoint x: 225, startPoint y: 177, endPoint x: 330, endPoint y: 154, distance: 107.0
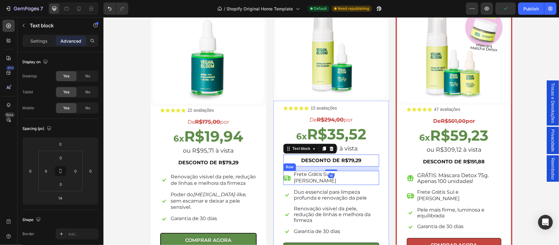
click at [370, 179] on div "Icon Icon Icon Icon Icon Icon List 15 avaliações Text Block Row De R$294,00 por…" at bounding box center [331, 179] width 96 height 156
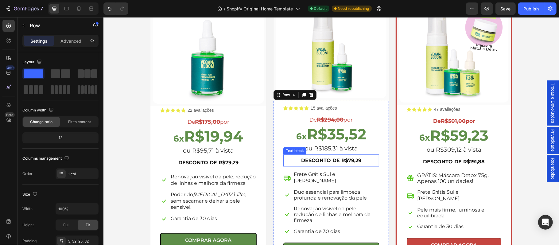
click at [348, 160] on strong "DESCONTO DE R$79,29" at bounding box center [331, 160] width 60 height 6
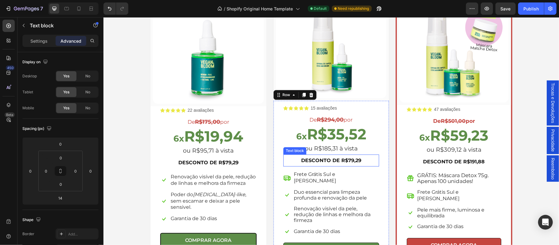
click at [348, 160] on strong "DESCONTO DE R$79,29" at bounding box center [331, 160] width 60 height 6
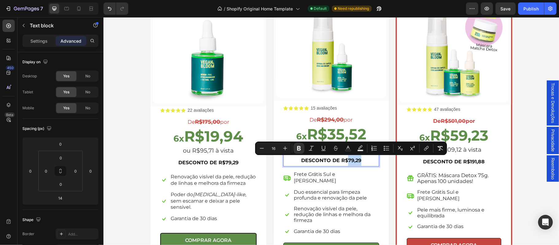
click at [363, 160] on p "DESCONTO DE R$79,29" at bounding box center [331, 160] width 95 height 11
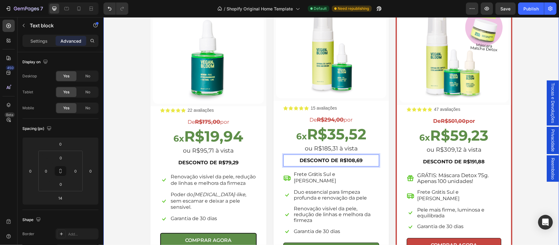
click at [530, 163] on div "Escolha a sua oferta 🔥 Heading *Ofertas válidas enquanto durarem os estoques. T…" at bounding box center [331, 103] width 446 height 323
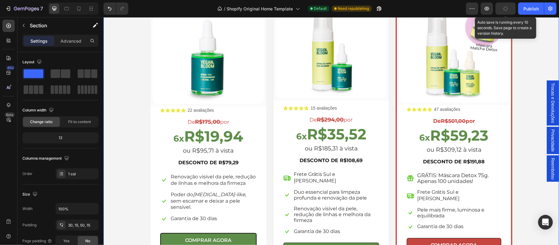
click at [505, 6] on div "button" at bounding box center [505, 8] width 5 height 5
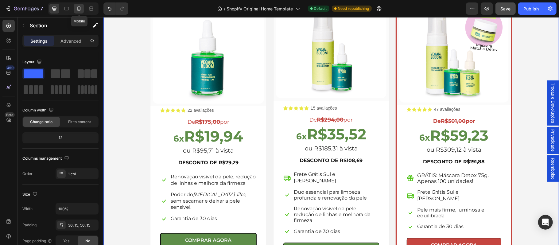
click at [79, 8] on icon at bounding box center [79, 9] width 6 height 6
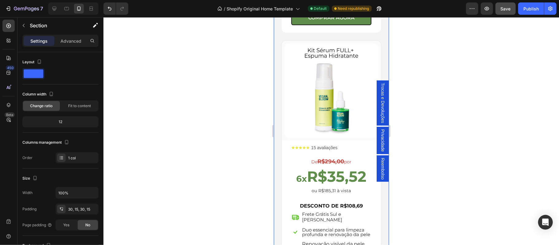
scroll to position [1300, 0]
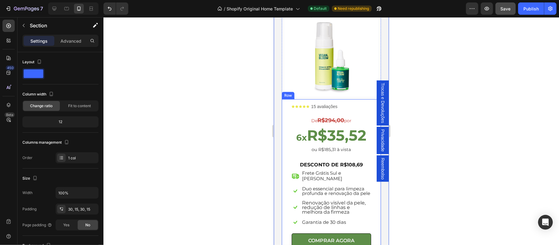
click at [329, 147] on div "Icon Icon Icon Icon Icon Icon List 15 avaliações Text Block Row De R$294,00 por…" at bounding box center [331, 174] width 80 height 148
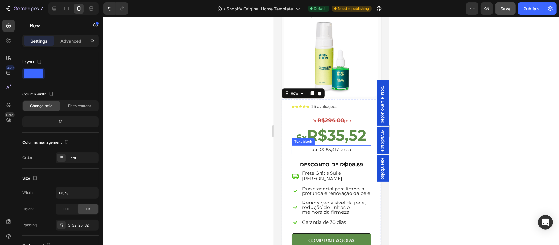
click at [345, 146] on p "ou R$185,31 à vista" at bounding box center [331, 150] width 79 height 8
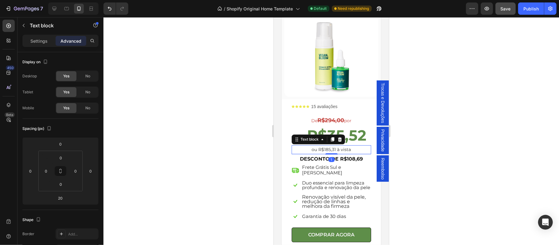
drag, startPoint x: 327, startPoint y: 149, endPoint x: 336, endPoint y: 151, distance: 9.8
click at [326, 153] on div at bounding box center [331, 153] width 12 height 1
type input "1"
click at [338, 156] on strong "DESCONTO DE R$108,69" at bounding box center [331, 159] width 63 height 6
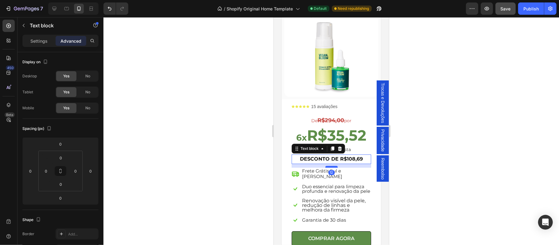
drag, startPoint x: 328, startPoint y: 153, endPoint x: 327, endPoint y: 156, distance: 3.7
click at [327, 165] on div at bounding box center [331, 166] width 12 height 2
type input "12"
click at [343, 156] on strong "DESCONTO DE R$108,69" at bounding box center [331, 159] width 63 height 6
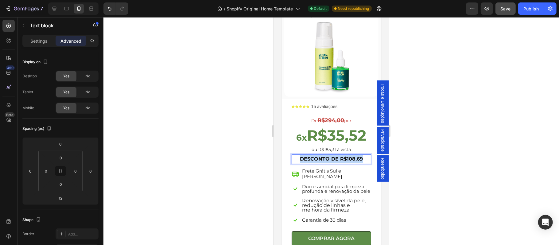
click at [343, 156] on strong "DESCONTO DE R$108,69" at bounding box center [331, 159] width 63 height 6
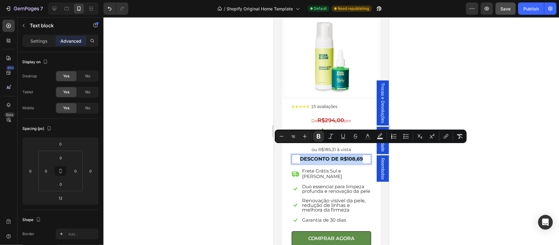
click at [445, 143] on div "Minus 16 Plus Bold Italic Underline Strikethrough Text Color Text Background Co…" at bounding box center [371, 137] width 192 height 14
click at [442, 161] on div at bounding box center [331, 131] width 456 height 228
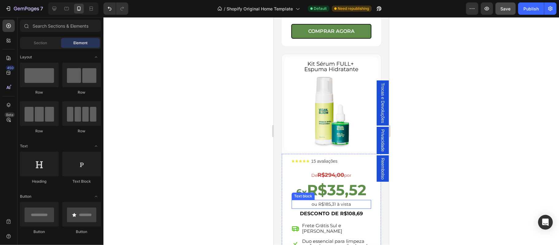
scroll to position [1314, 0]
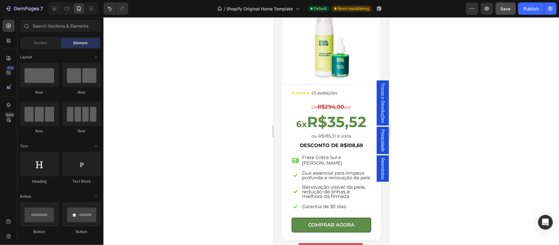
click at [495, 146] on div at bounding box center [331, 131] width 456 height 228
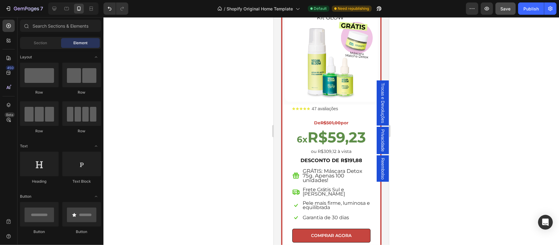
scroll to position [1614, 0]
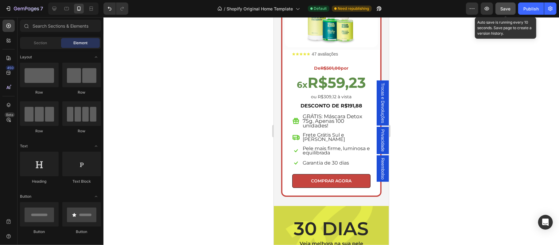
click at [506, 10] on span "Save" at bounding box center [506, 8] width 10 height 5
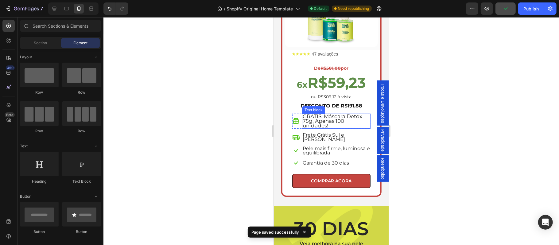
click at [340, 113] on span "GRÁTIS: Máscara Detox 75g. Apenas 100 unidades!" at bounding box center [332, 120] width 60 height 15
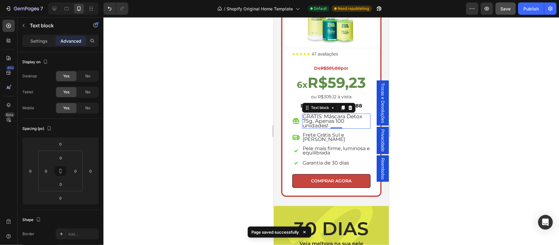
click at [447, 104] on div at bounding box center [331, 131] width 456 height 228
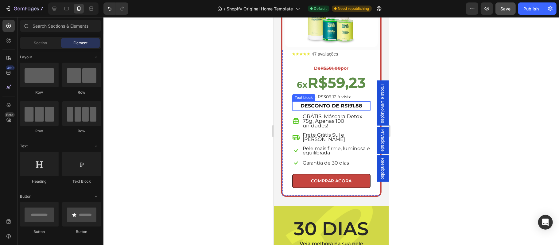
click at [332, 103] on strong "DESCONTO DE R$191,88" at bounding box center [331, 106] width 62 height 6
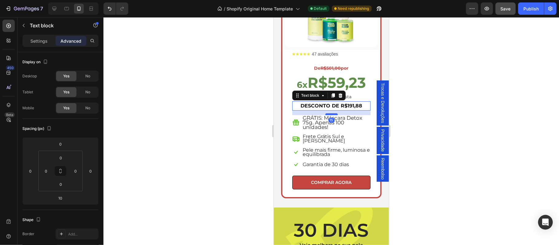
drag, startPoint x: 329, startPoint y: 97, endPoint x: 684, endPoint y: 122, distance: 355.8
click at [329, 113] on div at bounding box center [331, 114] width 12 height 2
type input "15"
click at [410, 106] on div at bounding box center [331, 131] width 456 height 228
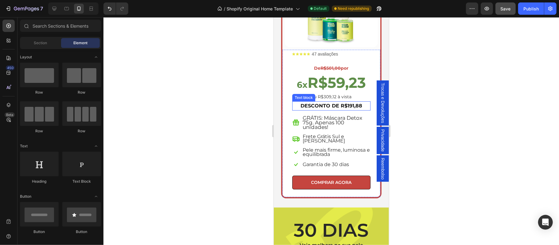
click at [332, 103] on strong "DESCONTO DE R$191,88" at bounding box center [331, 106] width 62 height 6
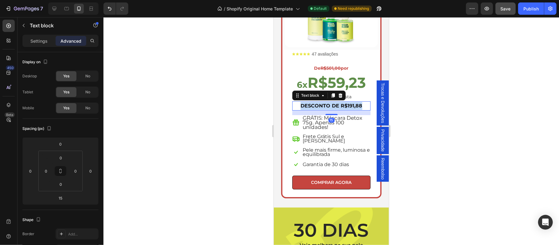
click at [332, 103] on strong "DESCONTO DE R$191,88" at bounding box center [331, 106] width 62 height 6
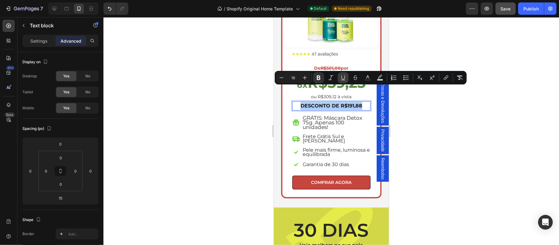
click at [343, 76] on icon "Editor contextual toolbar" at bounding box center [343, 78] width 6 height 6
click at [499, 155] on div at bounding box center [331, 131] width 456 height 228
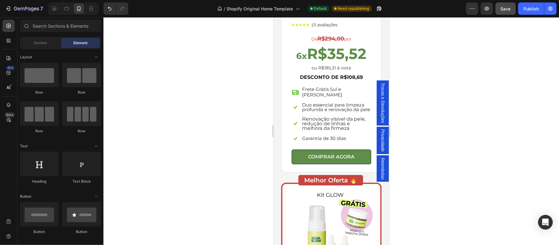
scroll to position [1328, 0]
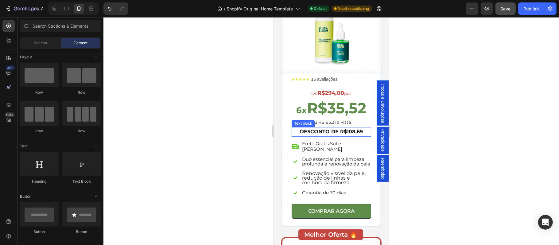
click at [329, 128] on strong "DESCONTO DE R$108,69" at bounding box center [331, 131] width 63 height 6
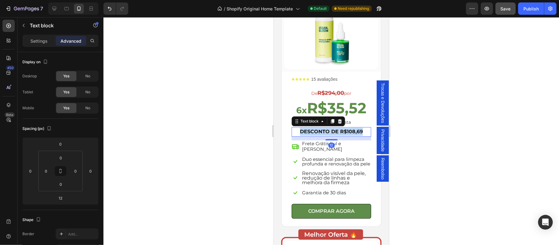
click at [329, 128] on strong "DESCONTO DE R$108,69" at bounding box center [331, 131] width 63 height 6
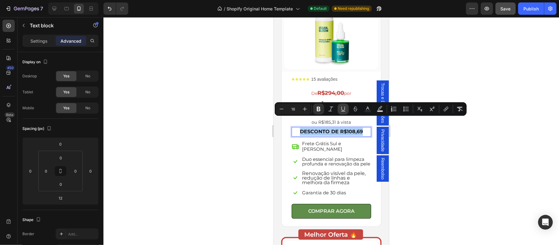
click at [341, 107] on icon "Editor contextual toolbar" at bounding box center [343, 109] width 6 height 6
click at [486, 162] on div at bounding box center [331, 131] width 456 height 228
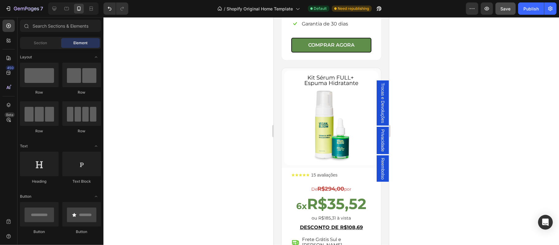
scroll to position [1287, 0]
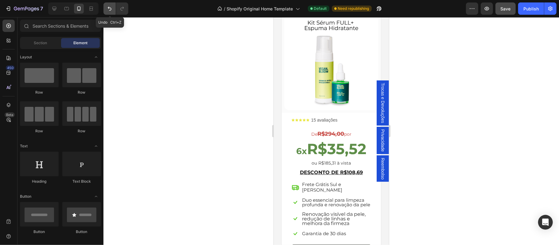
click at [108, 9] on icon "Undo/Redo" at bounding box center [110, 9] width 6 height 6
click at [107, 9] on icon "Undo/Redo" at bounding box center [110, 9] width 6 height 6
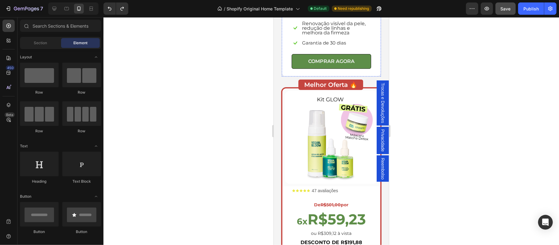
scroll to position [1533, 0]
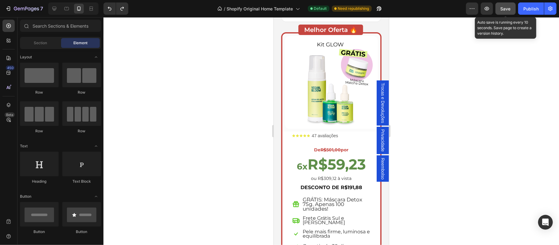
click at [507, 8] on span "Save" at bounding box center [506, 8] width 10 height 5
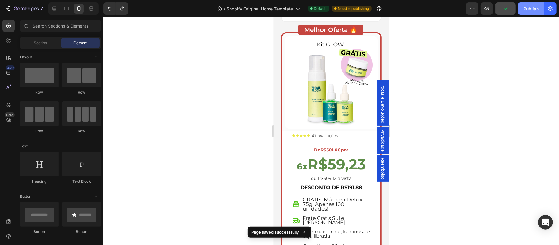
click at [530, 9] on div "Publish" at bounding box center [530, 9] width 15 height 6
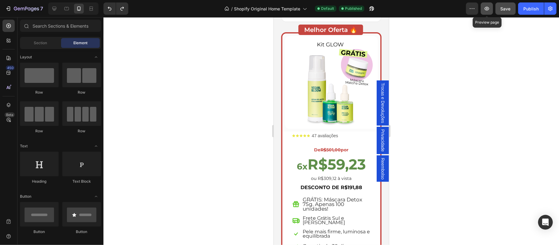
click at [488, 8] on icon "button" at bounding box center [487, 9] width 6 height 6
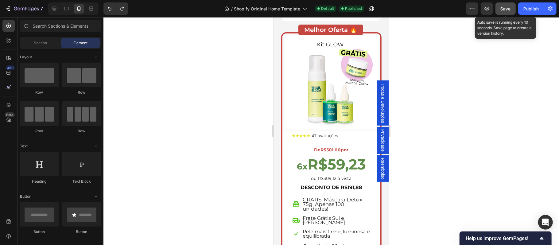
click at [508, 8] on span "Save" at bounding box center [506, 8] width 10 height 5
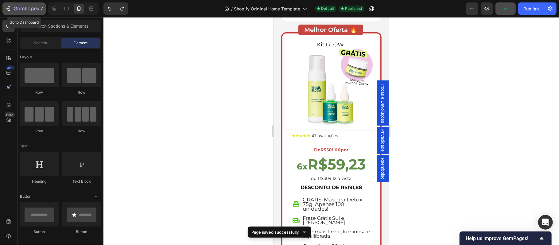
click at [7, 7] on icon "button" at bounding box center [8, 9] width 6 height 6
